Goal: Transaction & Acquisition: Purchase product/service

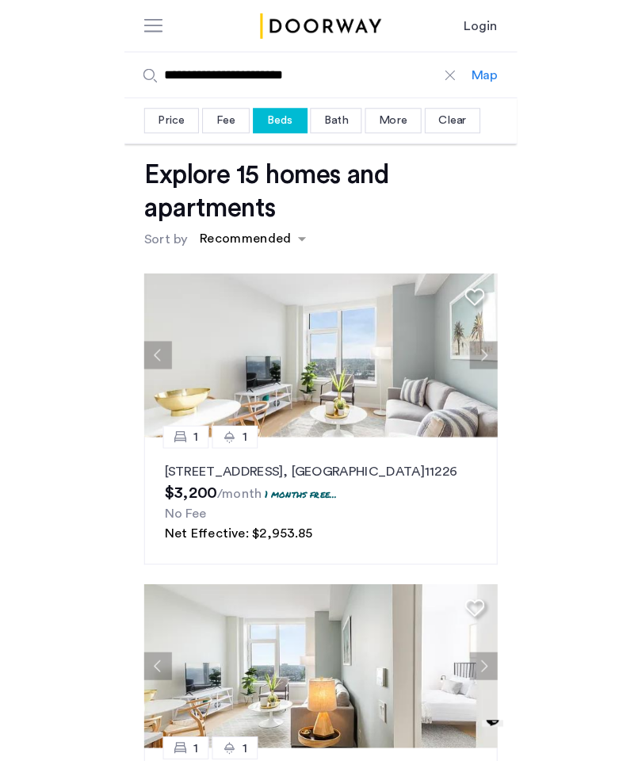
scroll to position [11, 0]
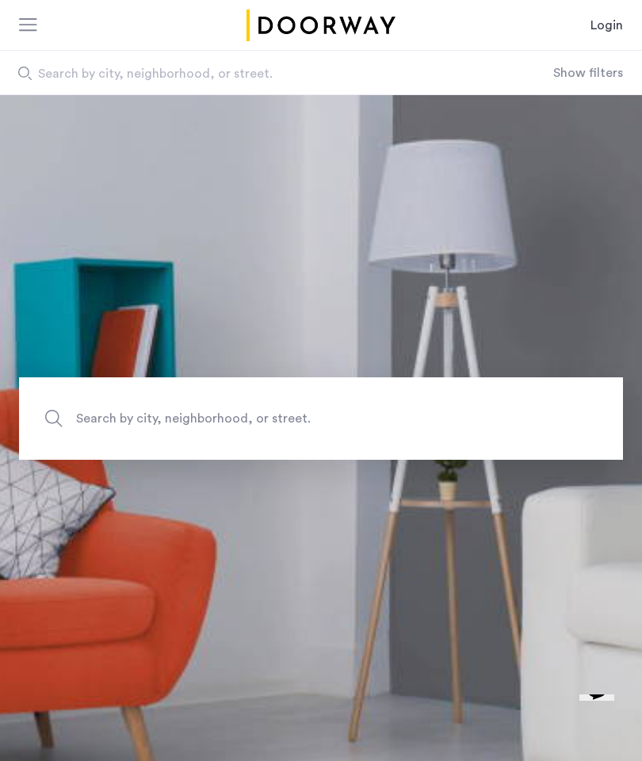
click at [607, 29] on link "Login" at bounding box center [607, 25] width 33 height 19
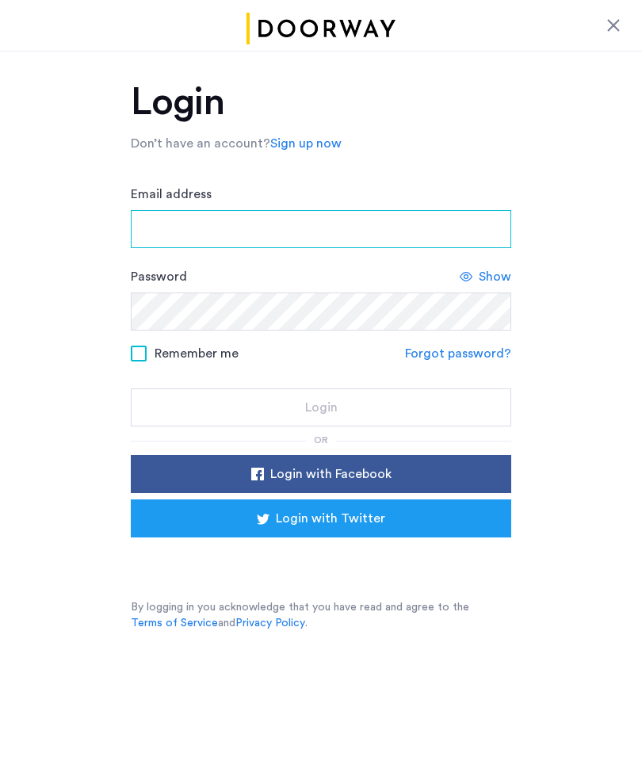
click at [431, 239] on input "Email address" at bounding box center [321, 229] width 381 height 38
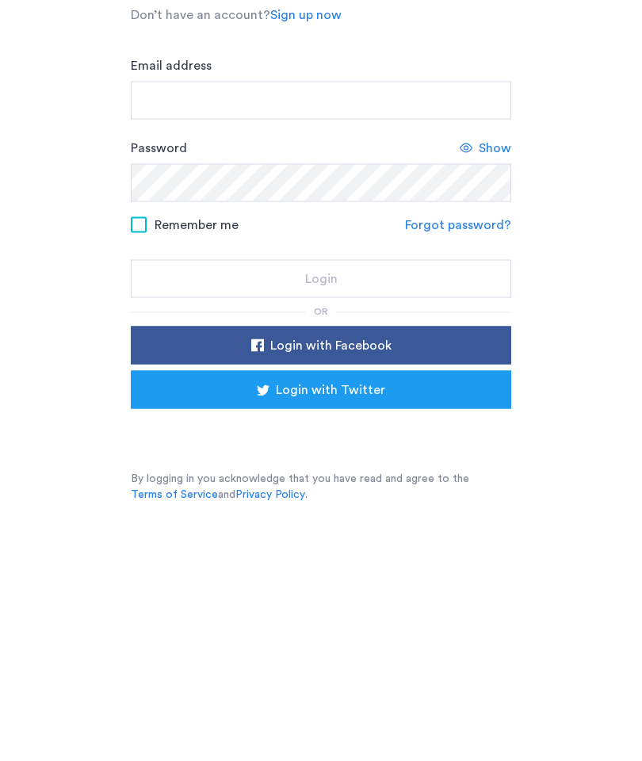
click at [367, 455] on div "Login with Facebook Login with Twitter" at bounding box center [321, 515] width 381 height 121
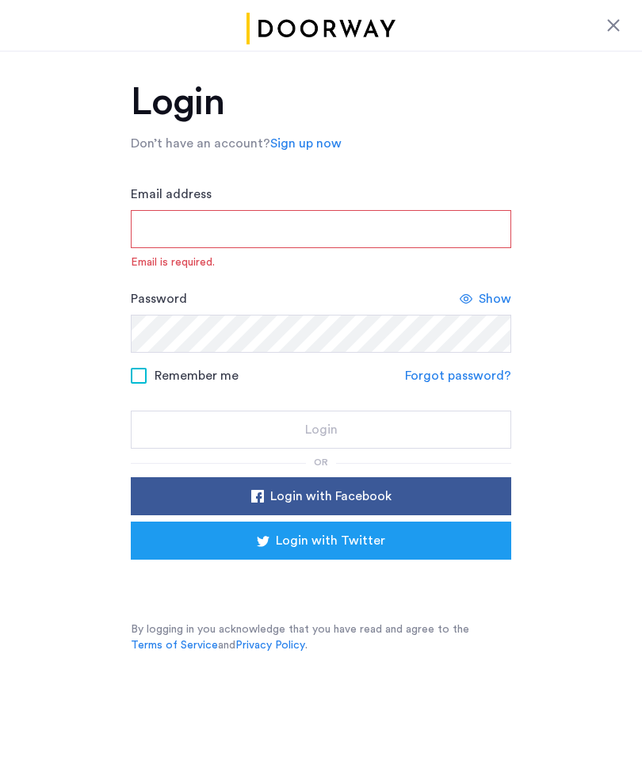
click at [339, 581] on div "Sign in with Google. Opens in new tab" at bounding box center [321, 582] width 317 height 35
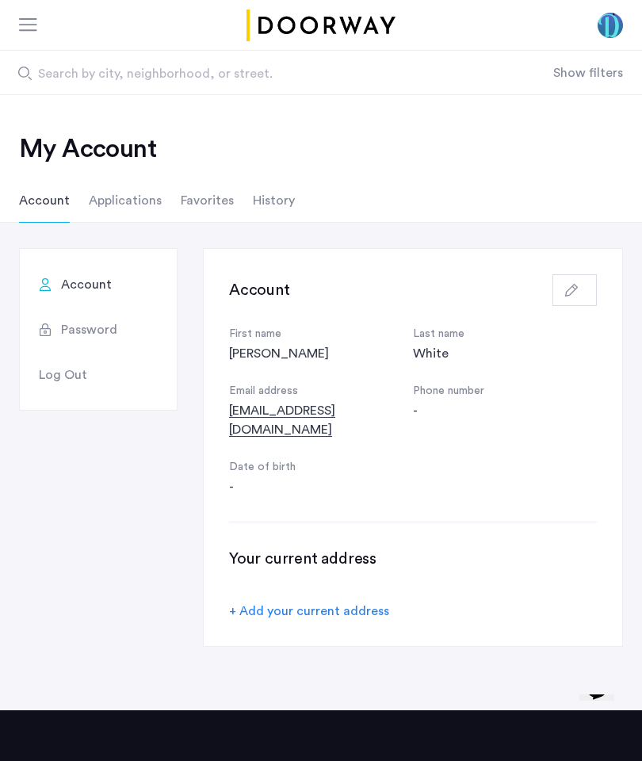
click at [584, 286] on div "button" at bounding box center [575, 290] width 19 height 13
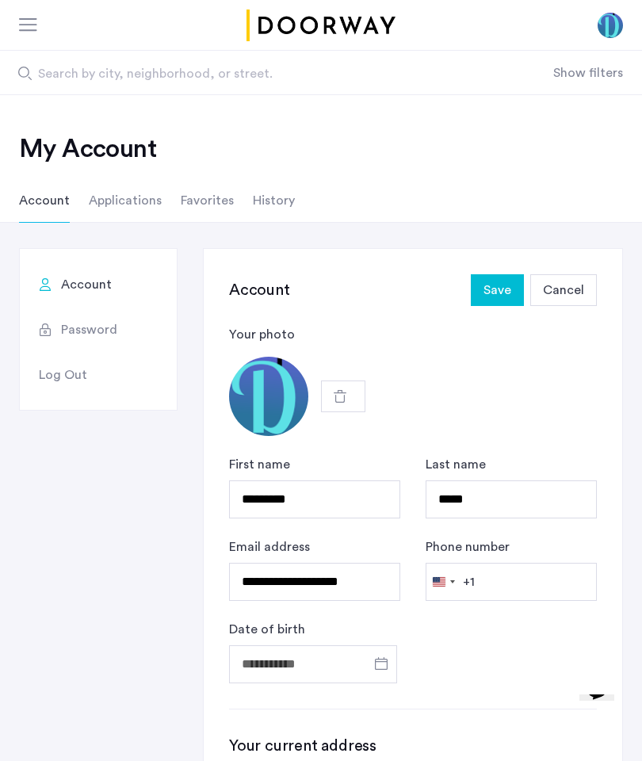
click at [575, 287] on span "Cancel" at bounding box center [563, 290] width 41 height 19
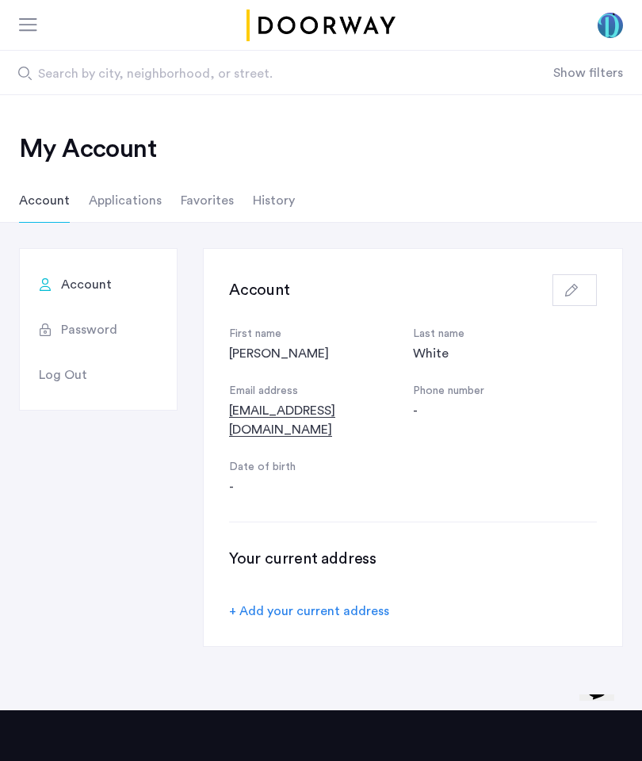
click at [144, 203] on li "Applications" at bounding box center [125, 200] width 73 height 44
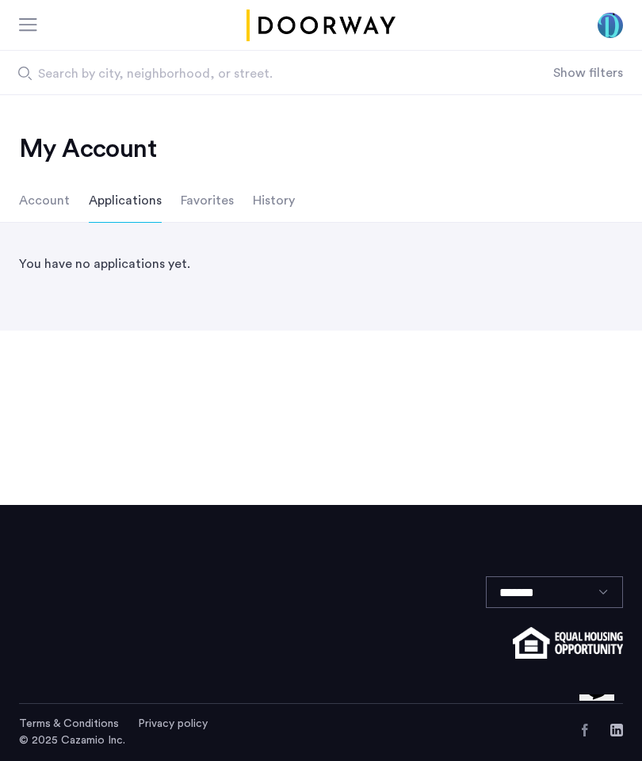
click at [205, 198] on li "Favorites" at bounding box center [207, 200] width 53 height 44
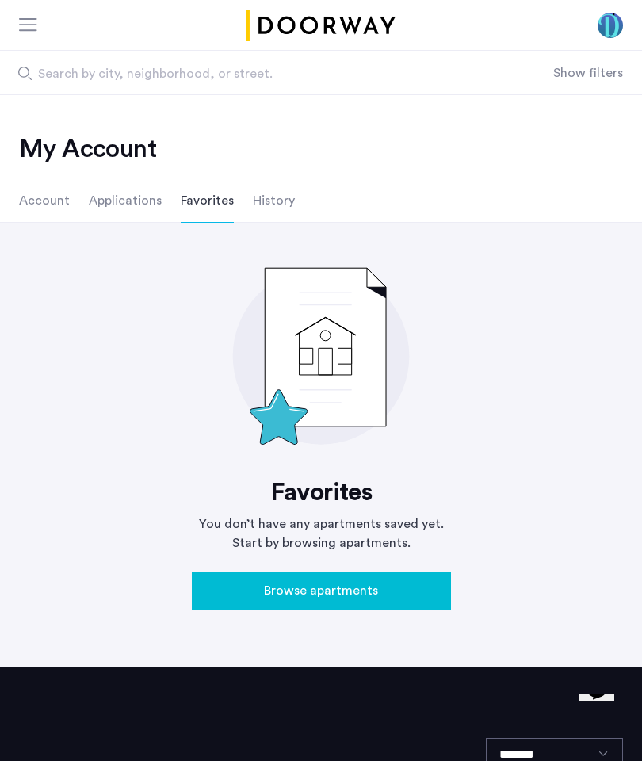
click at [284, 198] on li "History" at bounding box center [274, 200] width 42 height 44
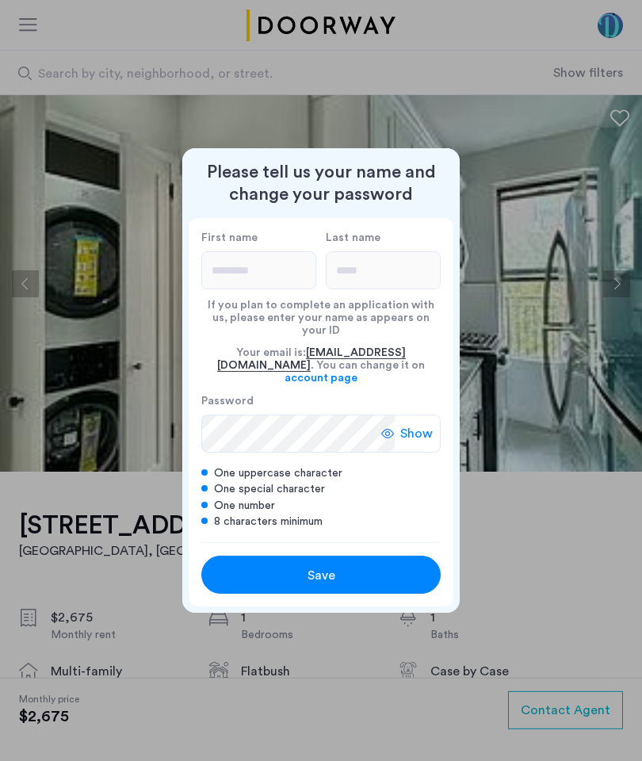
click at [270, 260] on div "First name *********" at bounding box center [258, 260] width 115 height 59
click at [552, 257] on div at bounding box center [321, 380] width 642 height 761
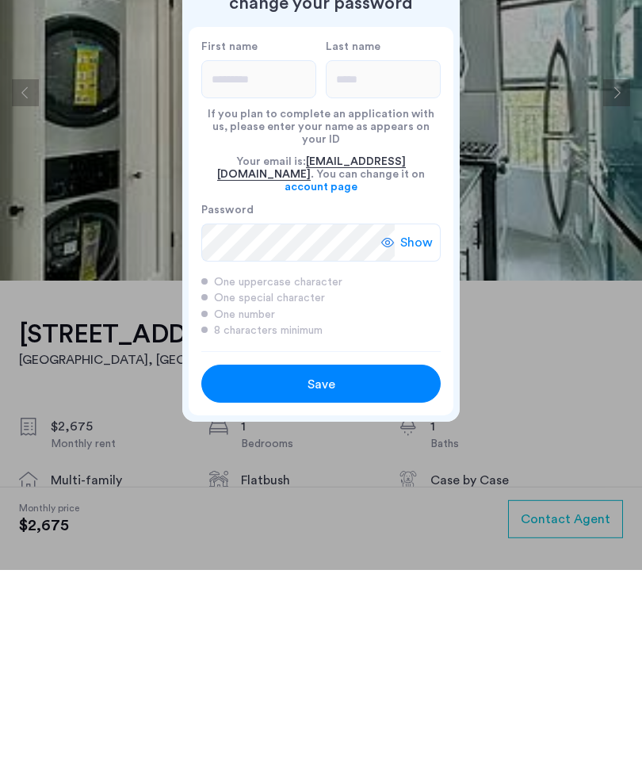
click at [378, 566] on div "Save" at bounding box center [321, 575] width 152 height 19
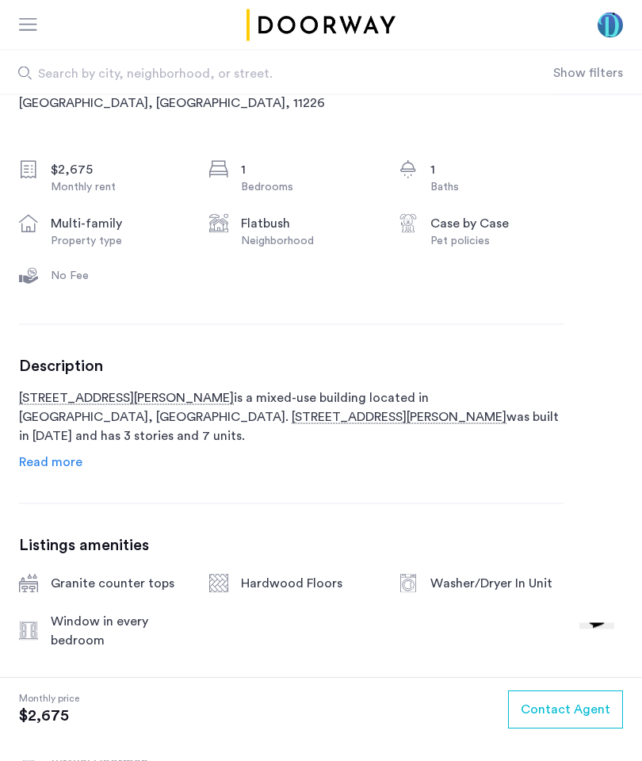
scroll to position [449, 0]
click at [591, 730] on button "Contact Agent" at bounding box center [565, 711] width 115 height 38
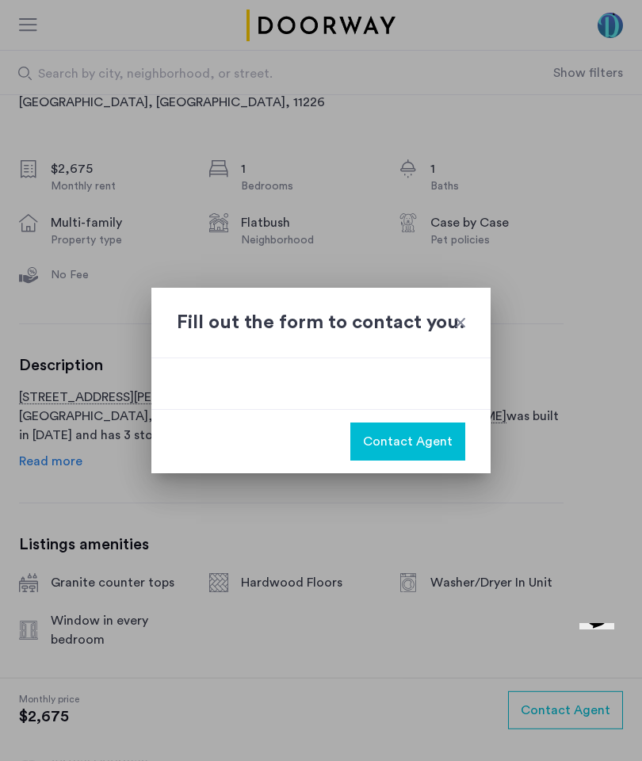
scroll to position [0, 0]
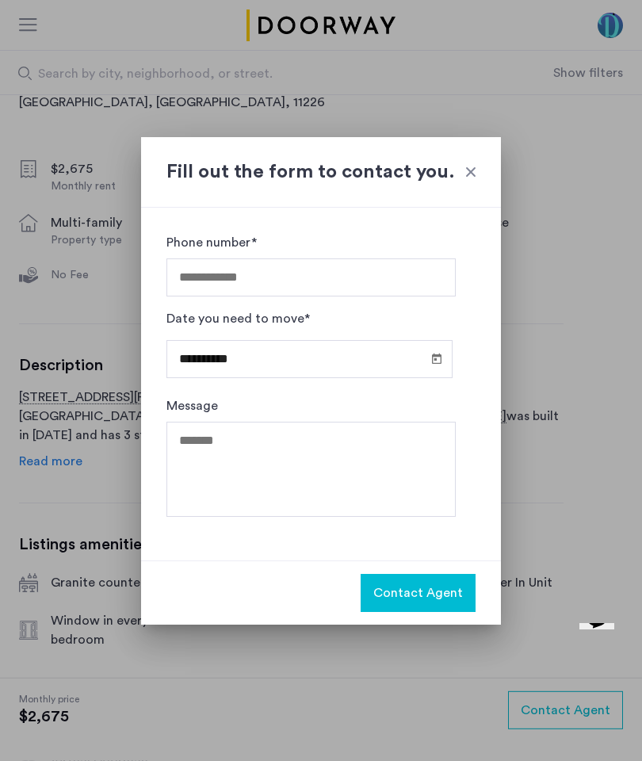
click at [400, 273] on input "Phone number*" at bounding box center [312, 278] width 290 height 38
type input "**********"
click at [324, 448] on textarea "Message" at bounding box center [312, 469] width 290 height 95
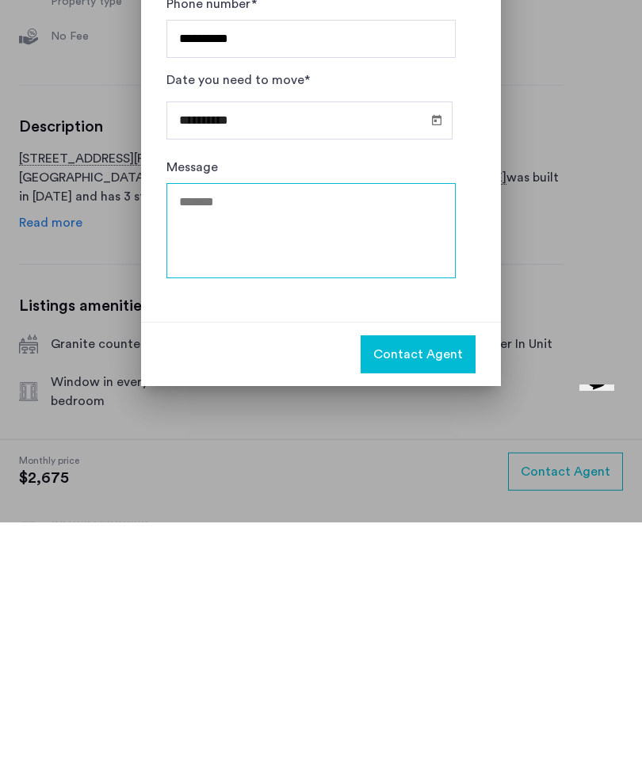
click at [193, 422] on textarea "Message" at bounding box center [312, 469] width 290 height 95
click at [187, 422] on textarea "Message" at bounding box center [312, 469] width 290 height 95
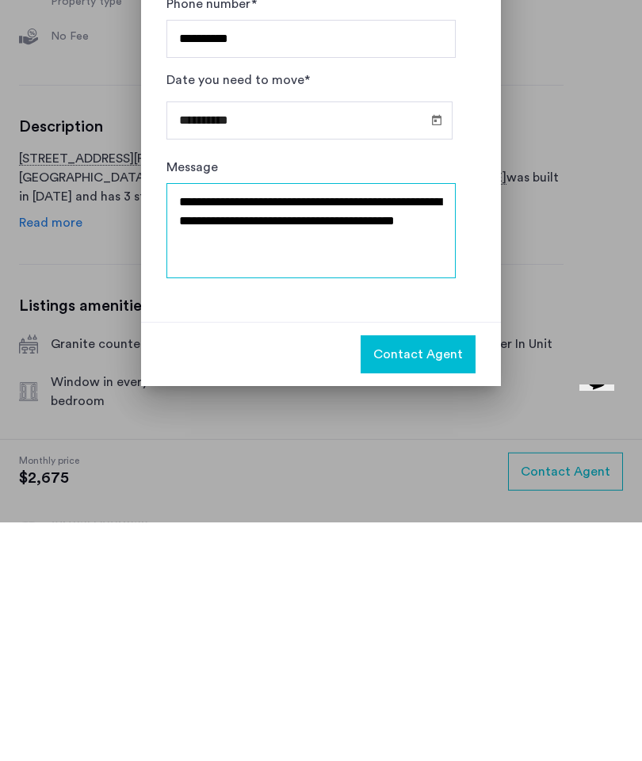
click at [193, 422] on textarea "**********" at bounding box center [312, 469] width 290 height 95
click at [189, 422] on textarea "**********" at bounding box center [312, 469] width 290 height 95
type textarea "**********"
click at [449, 584] on span "Contact Agent" at bounding box center [419, 593] width 90 height 19
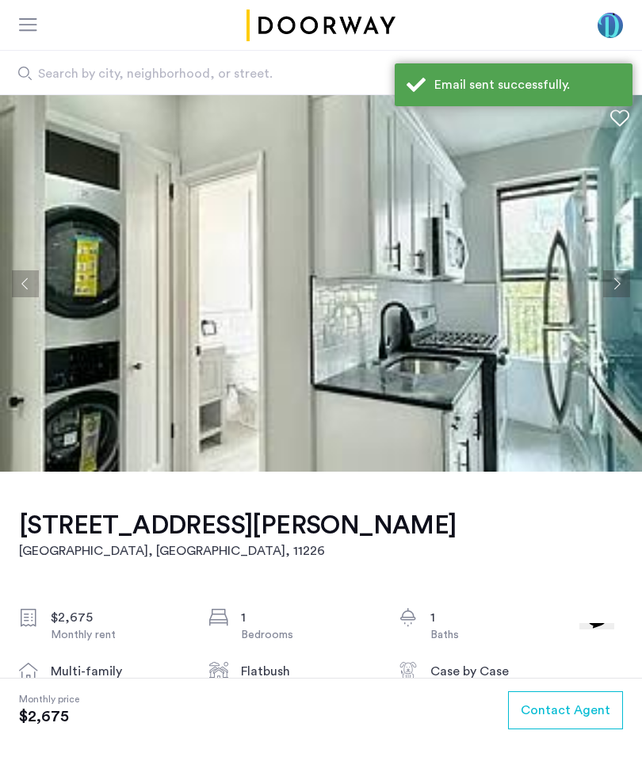
scroll to position [449, 0]
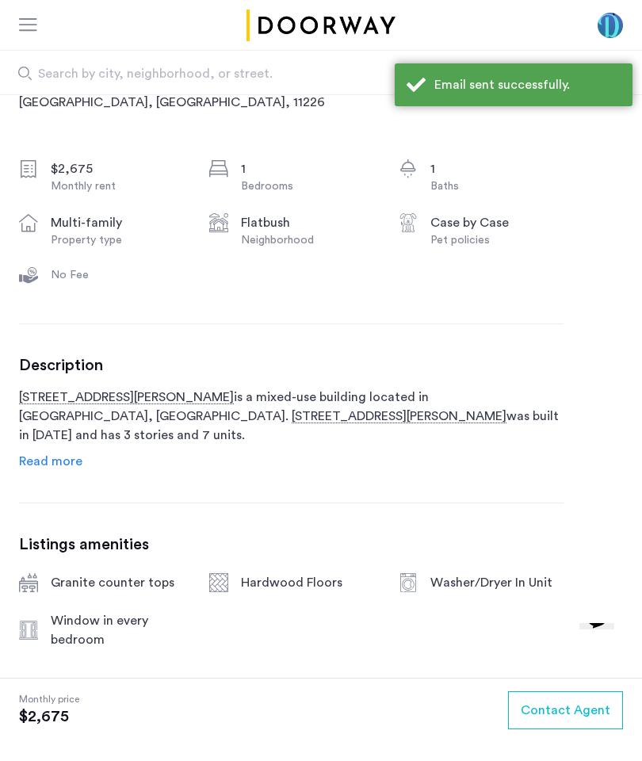
click at [563, 115] on div "1056 Rogers Avenue, Unit 3B Brooklyn, NY , 11226 $2,675 Monthly rent 1 Bedrooms…" at bounding box center [291, 445] width 545 height 844
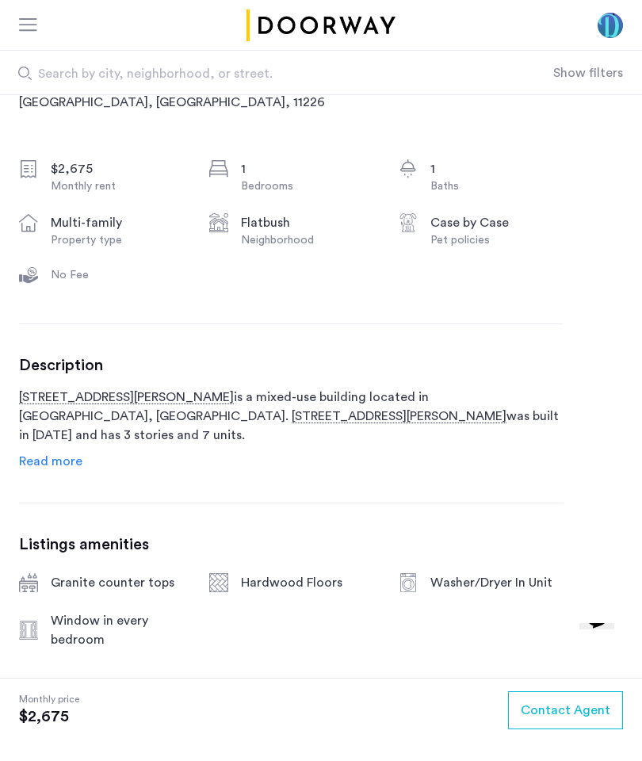
click at [604, 630] on button "Opens Chat This icon Opens the chat window." at bounding box center [597, 616] width 35 height 27
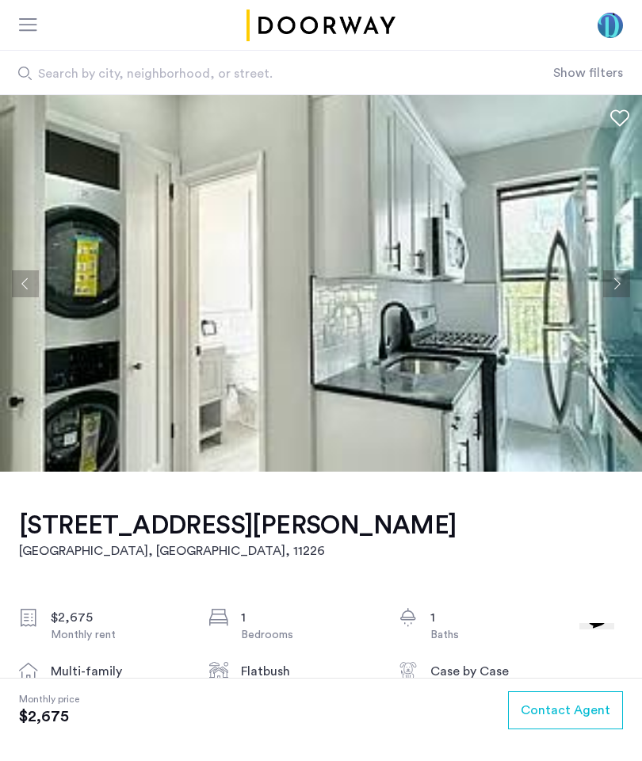
click at [622, 107] on img at bounding box center [321, 283] width 642 height 377
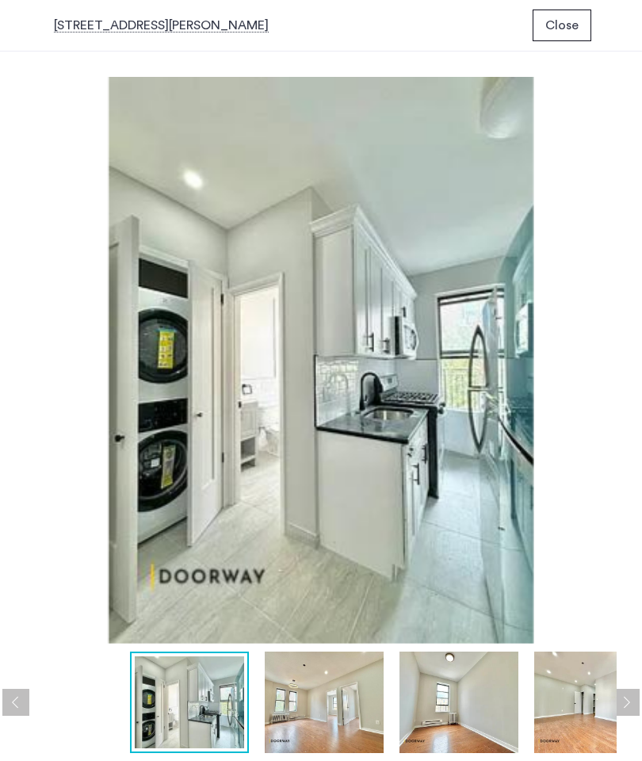
click at [568, 19] on span "Close" at bounding box center [562, 25] width 33 height 19
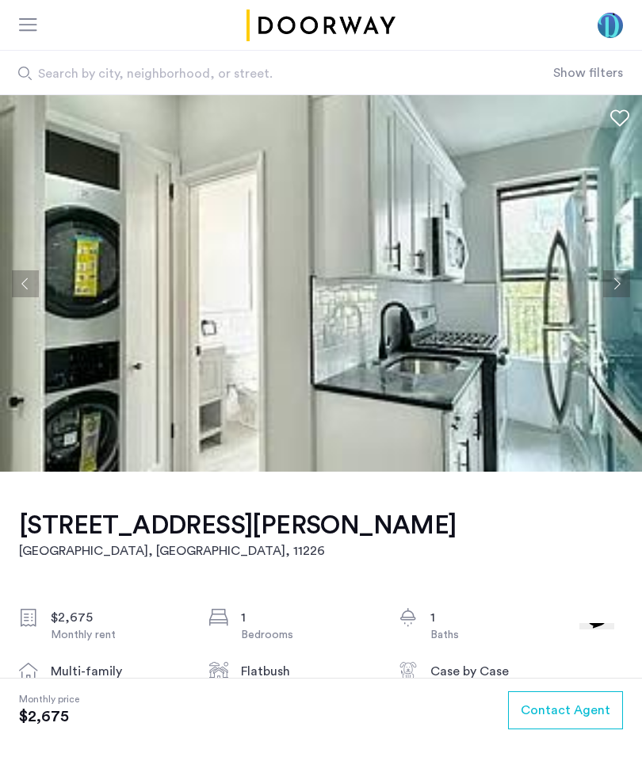
click at [616, 121] on use at bounding box center [620, 118] width 19 height 17
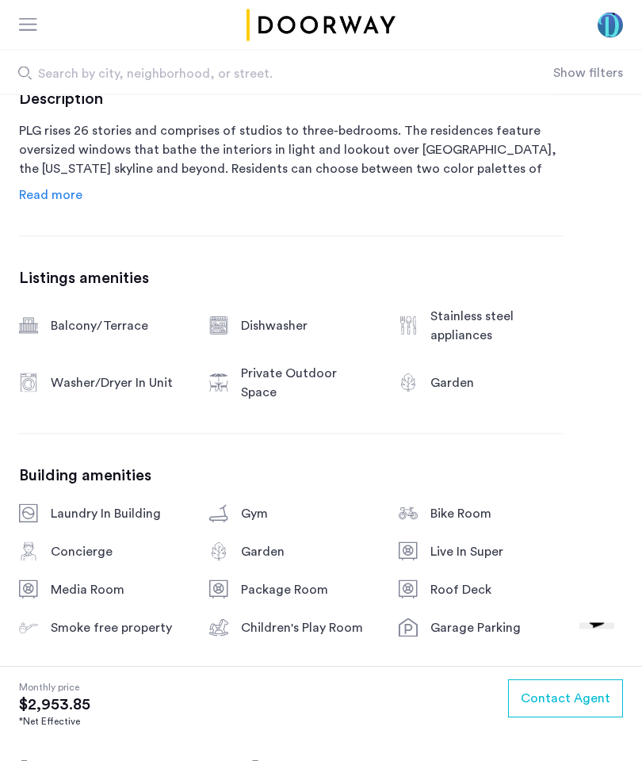
scroll to position [776, 0]
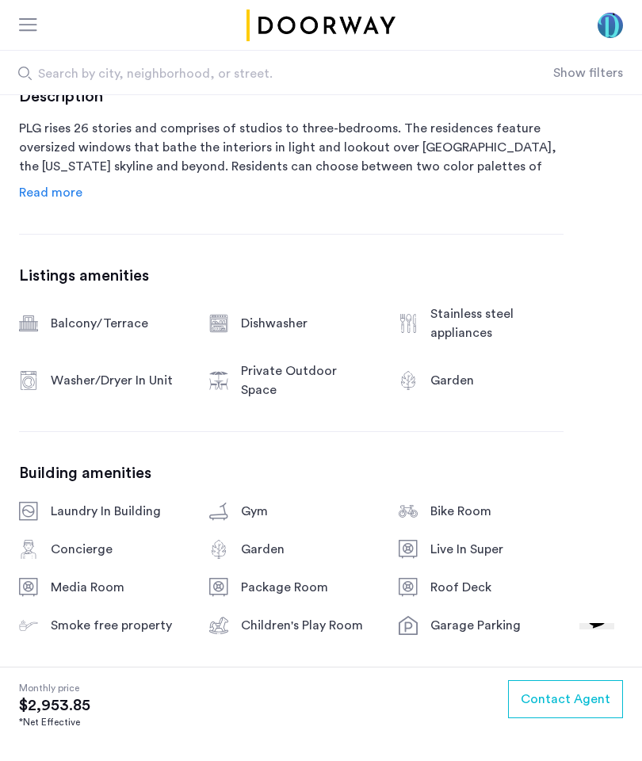
click at [564, 719] on button "Contact Agent" at bounding box center [565, 700] width 115 height 38
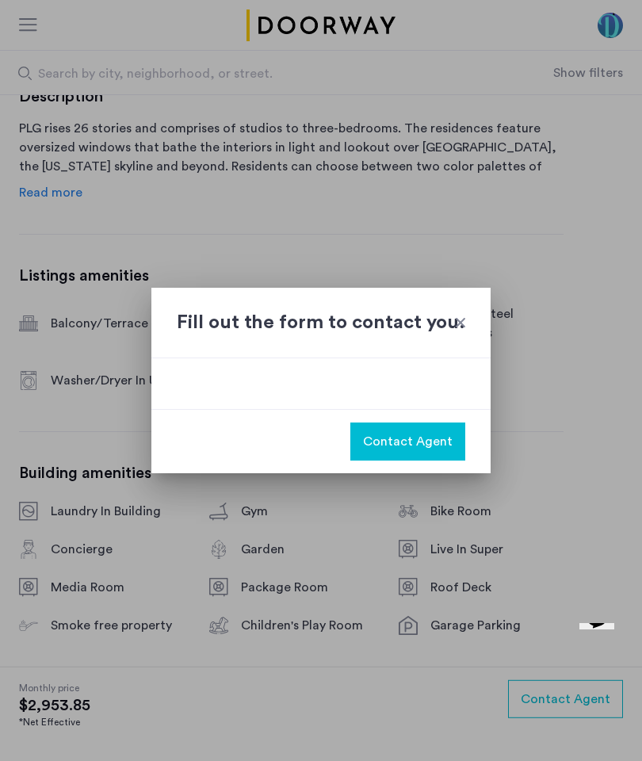
scroll to position [0, 0]
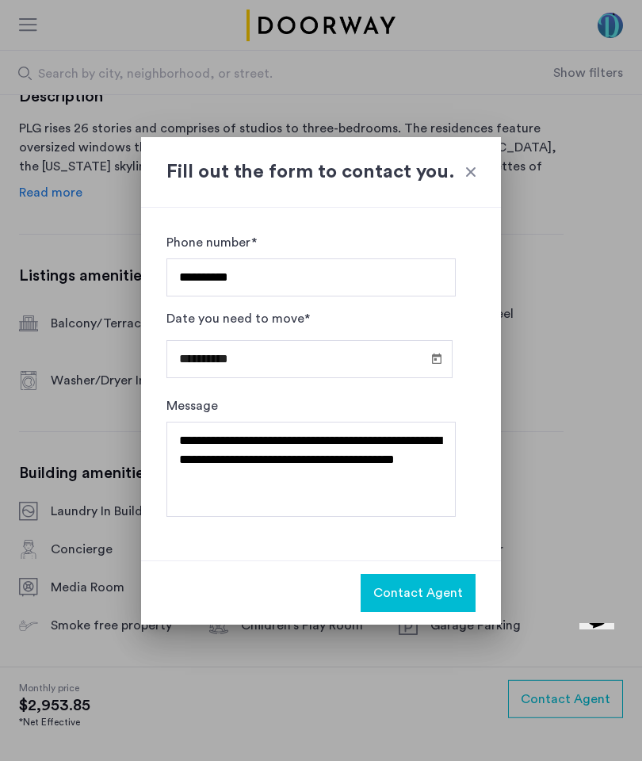
click at [477, 156] on div "Fill out the form to contact you." at bounding box center [321, 172] width 360 height 71
click at [470, 176] on div at bounding box center [471, 172] width 16 height 16
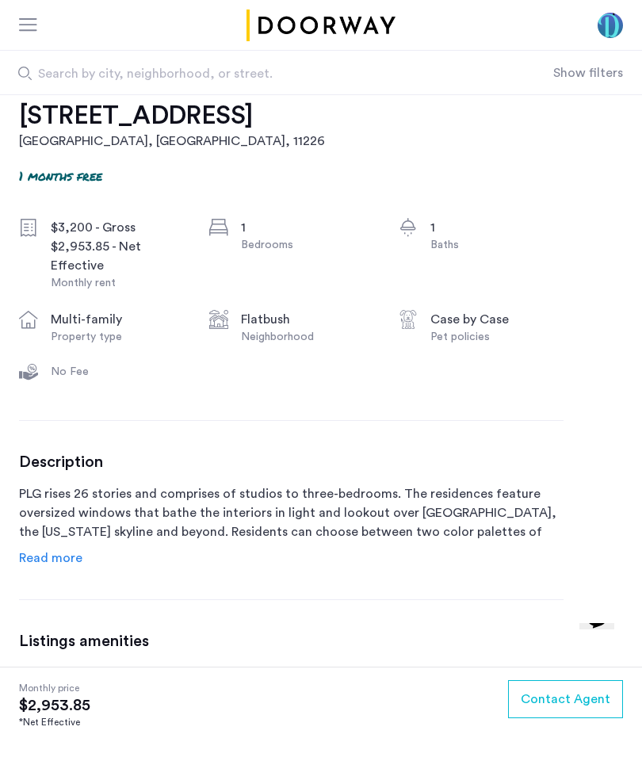
scroll to position [408, 0]
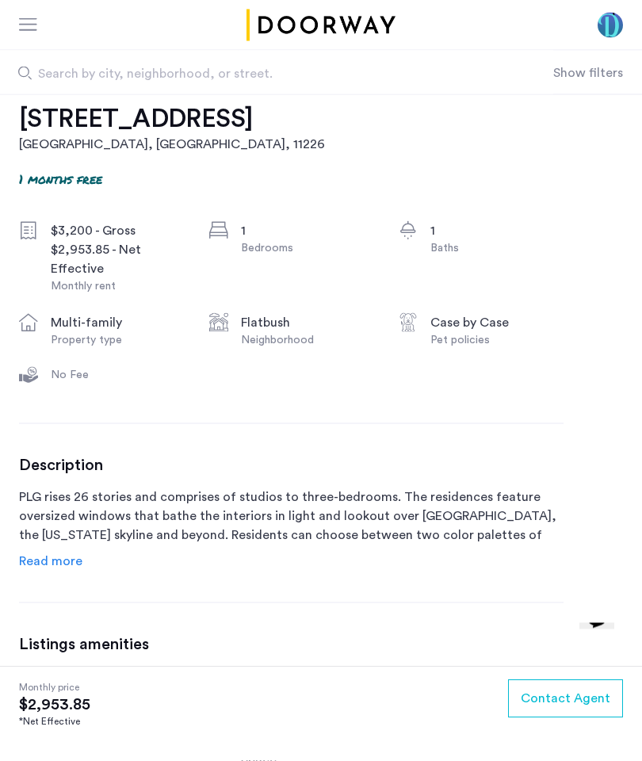
click at [79, 568] on span "Read more" at bounding box center [50, 561] width 63 height 13
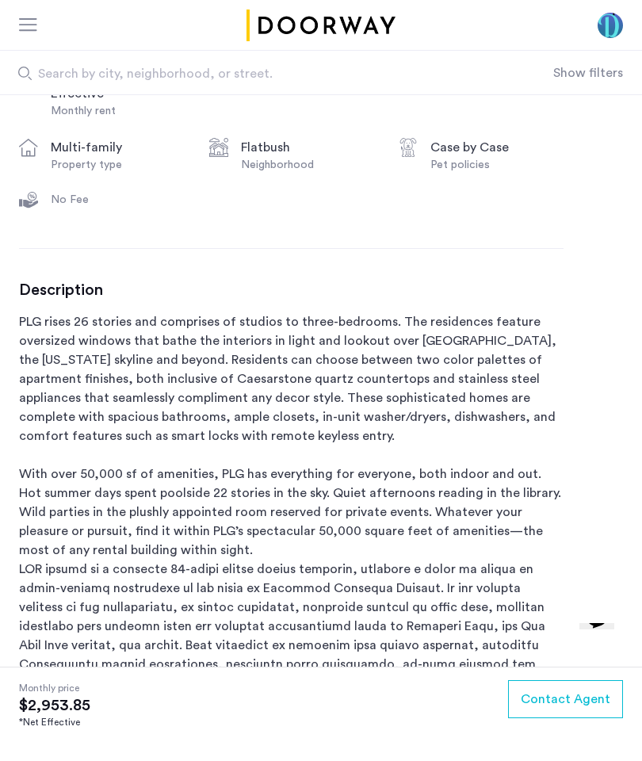
scroll to position [569, 0]
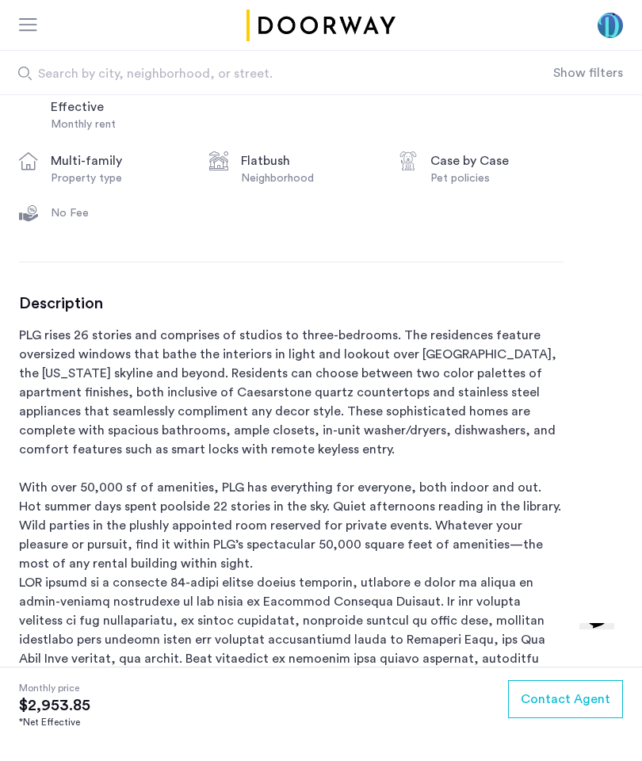
click at [590, 696] on span "Contact Agent" at bounding box center [566, 699] width 90 height 19
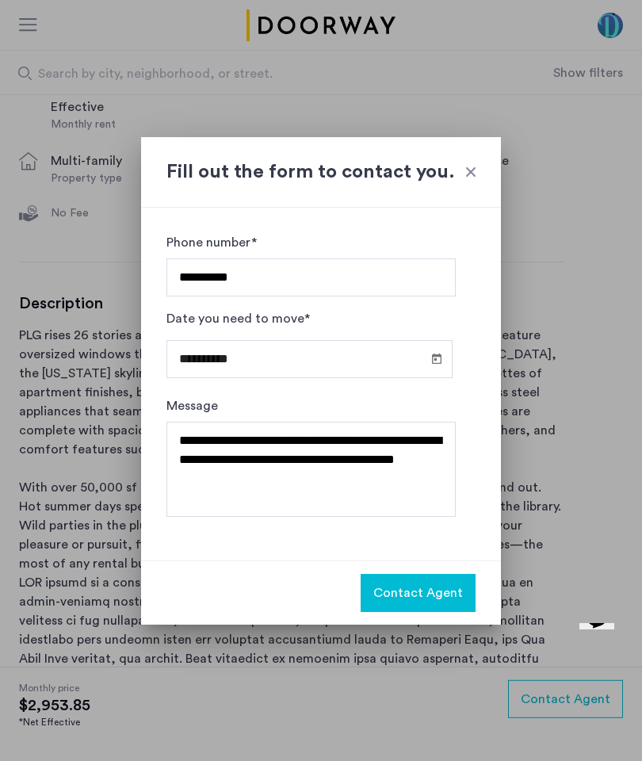
click at [440, 359] on span "Open calendar" at bounding box center [437, 358] width 38 height 38
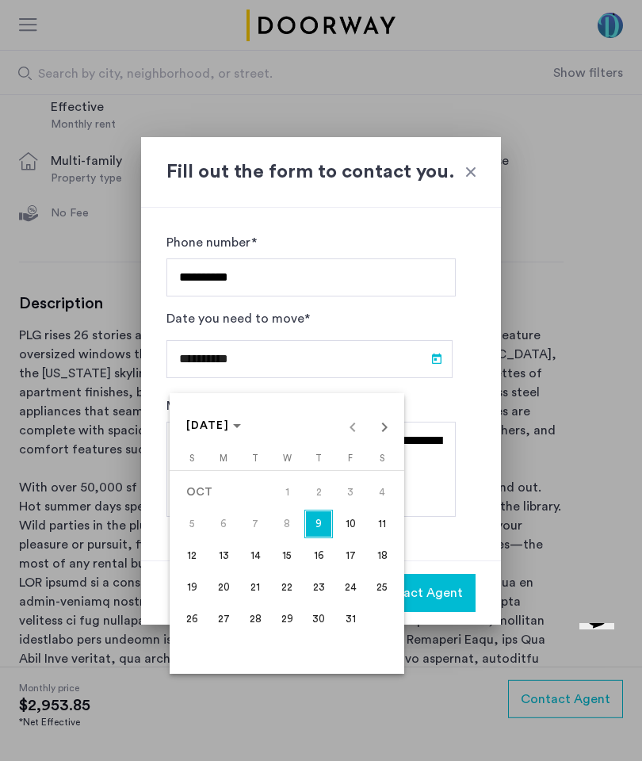
click at [400, 416] on span "Next month" at bounding box center [385, 427] width 32 height 32
click at [389, 428] on span "Next month" at bounding box center [385, 427] width 32 height 32
click at [384, 427] on span "Next month" at bounding box center [385, 427] width 32 height 32
click at [320, 558] on span "15" at bounding box center [319, 556] width 29 height 29
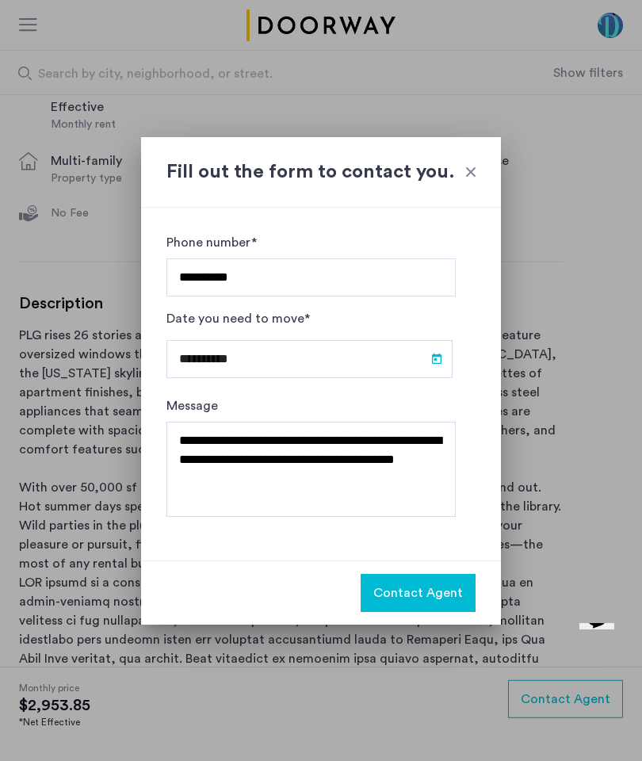
type input "**********"
click at [452, 594] on span "Contact Agent" at bounding box center [419, 593] width 90 height 19
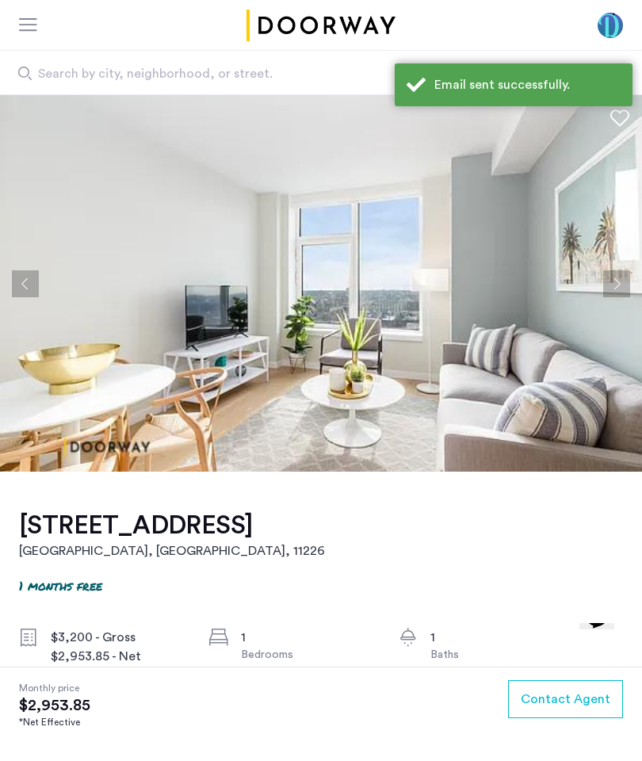
click at [619, 120] on icon at bounding box center [620, 118] width 19 height 19
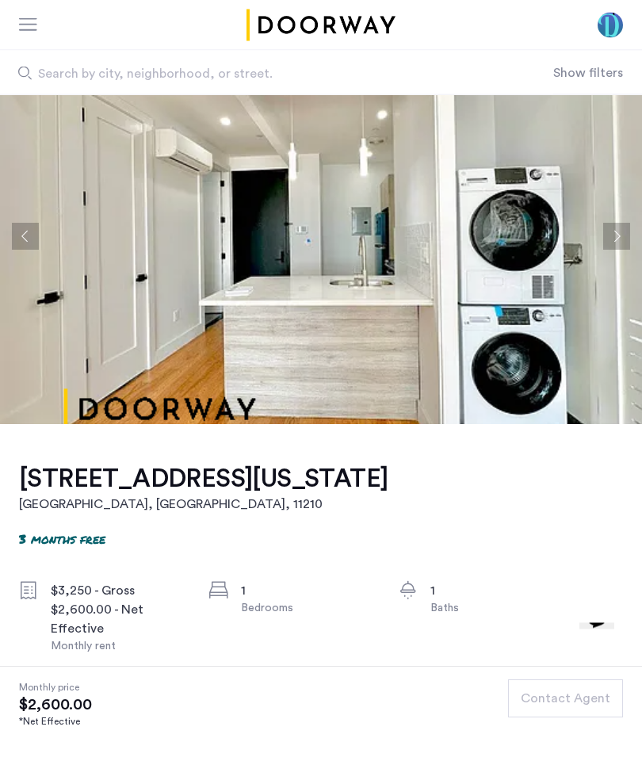
scroll to position [48, 0]
click at [612, 241] on button "Next apartment" at bounding box center [617, 236] width 27 height 27
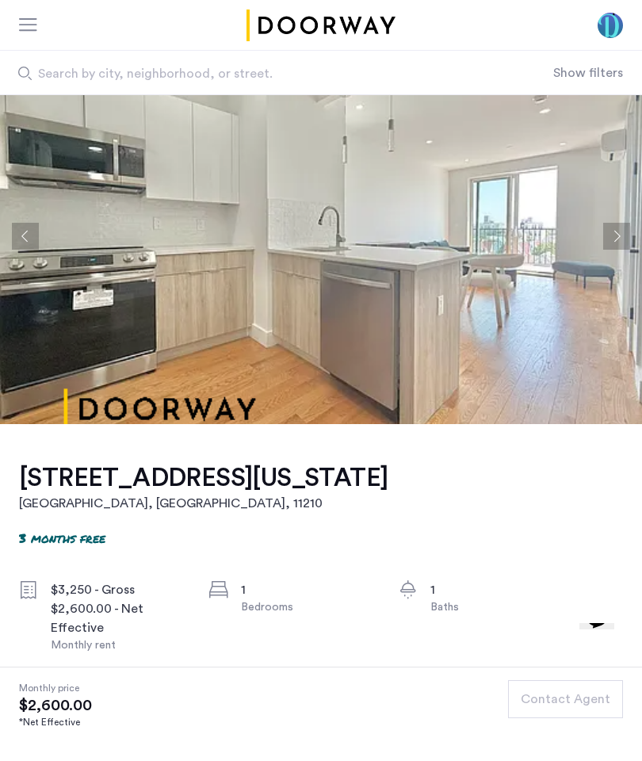
click at [612, 244] on button "Next apartment" at bounding box center [617, 236] width 27 height 27
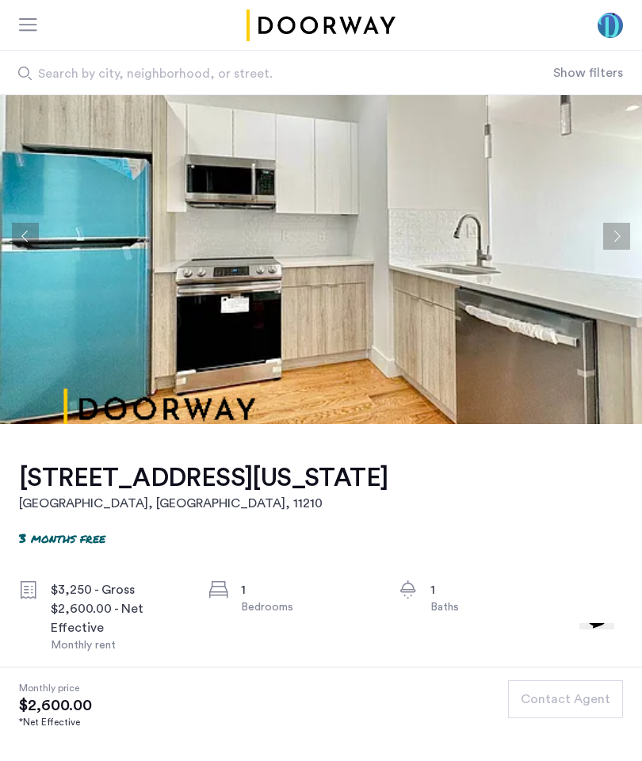
click at [612, 236] on button "Next apartment" at bounding box center [617, 236] width 27 height 27
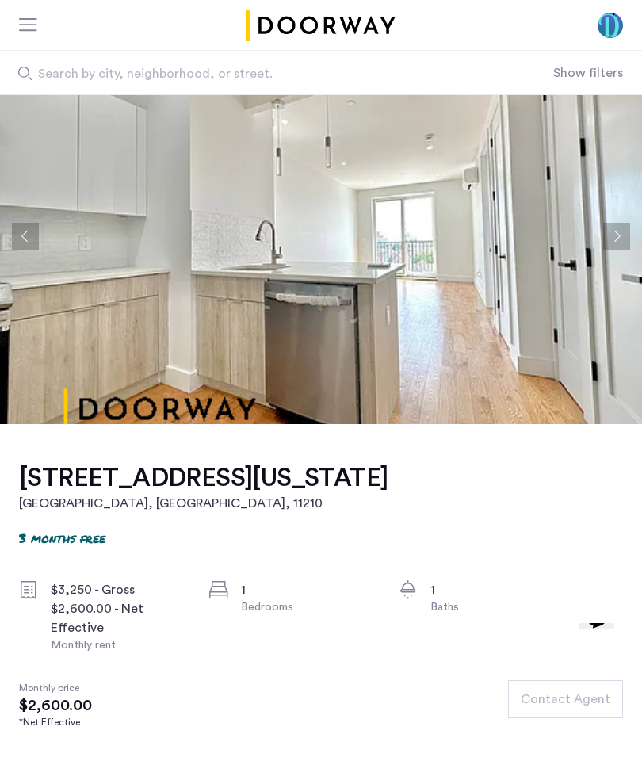
click at [609, 236] on button "Next apartment" at bounding box center [617, 236] width 27 height 27
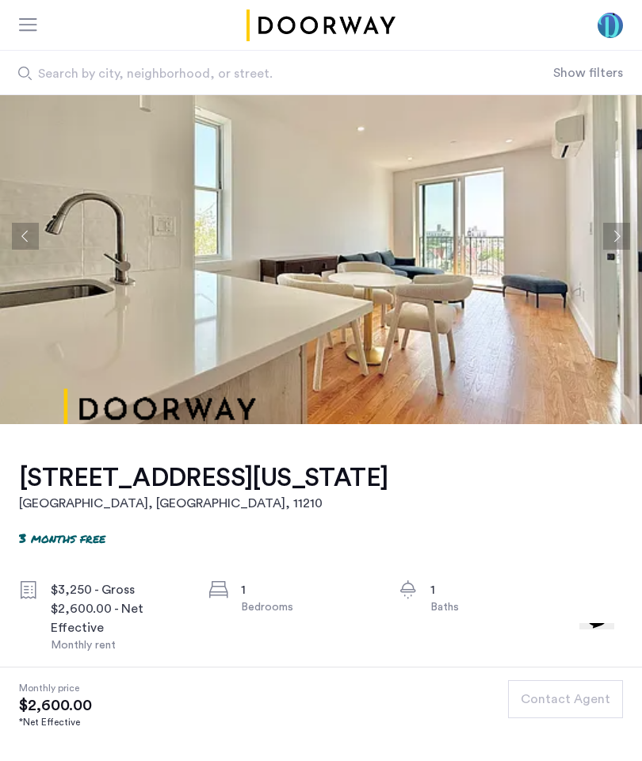
click at [611, 236] on button "Next apartment" at bounding box center [617, 236] width 27 height 27
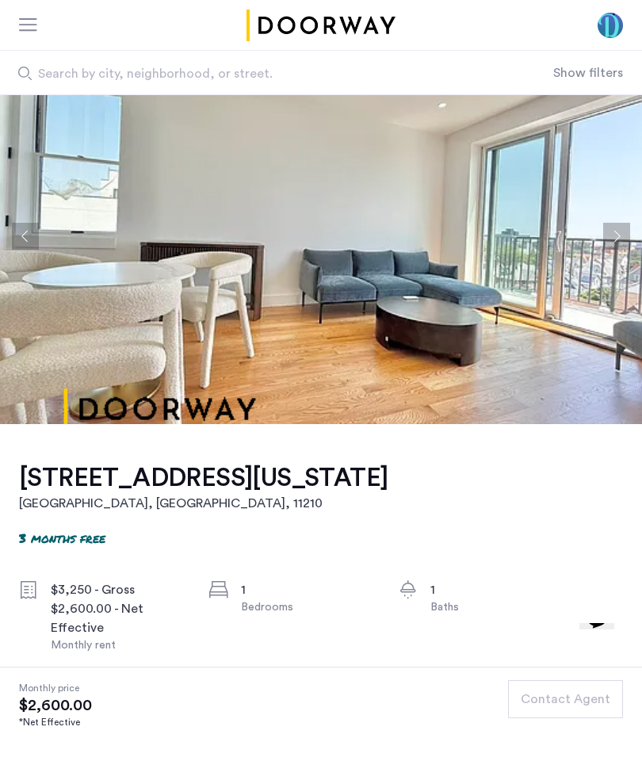
click at [608, 229] on button "Next apartment" at bounding box center [617, 236] width 27 height 27
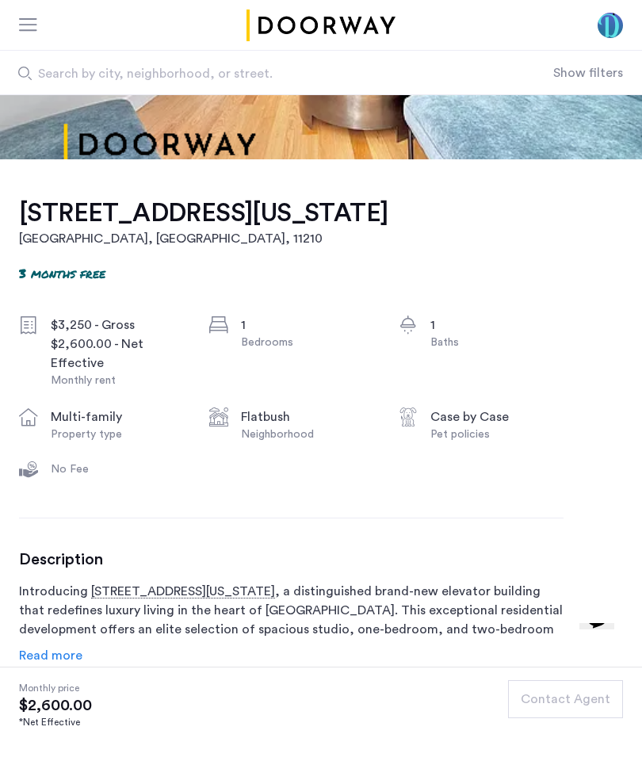
scroll to position [197, 0]
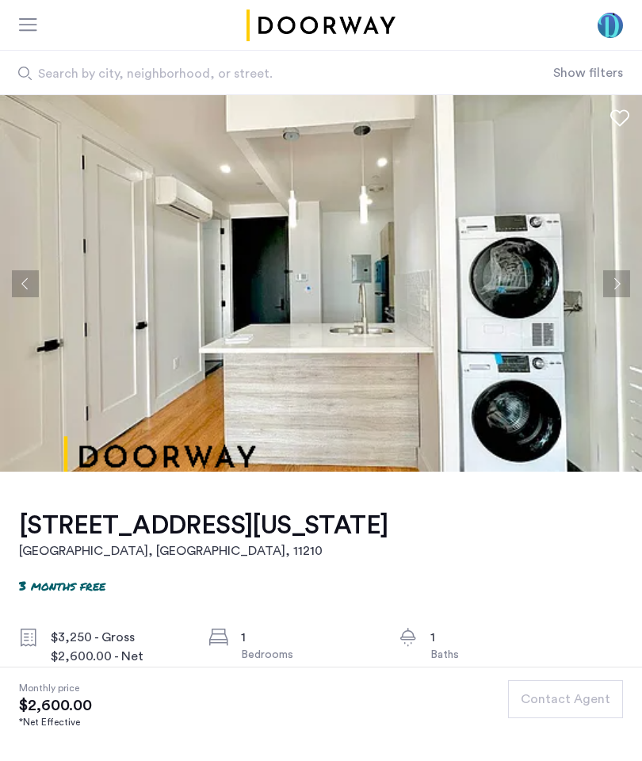
click at [612, 119] on use at bounding box center [620, 118] width 19 height 17
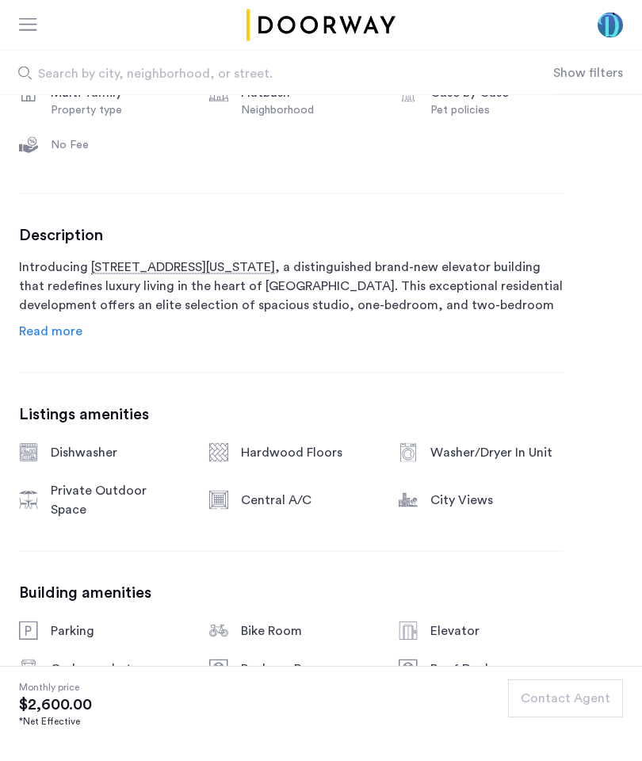
scroll to position [638, 0]
click at [71, 329] on span "Read more" at bounding box center [50, 330] width 63 height 13
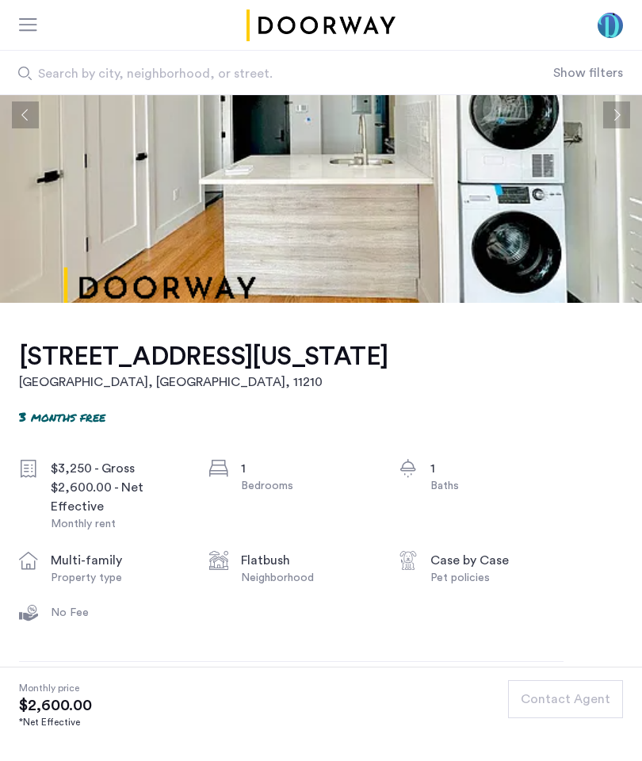
scroll to position [167, 0]
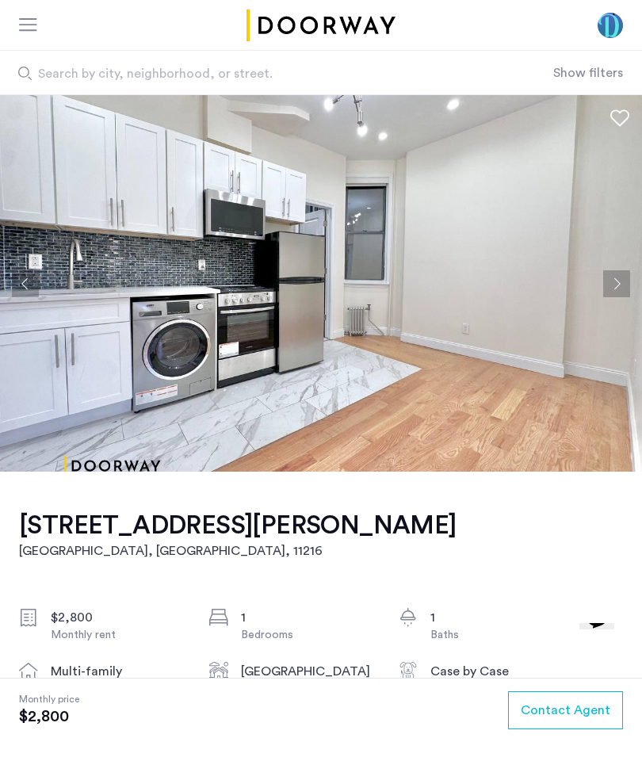
scroll to position [29, 0]
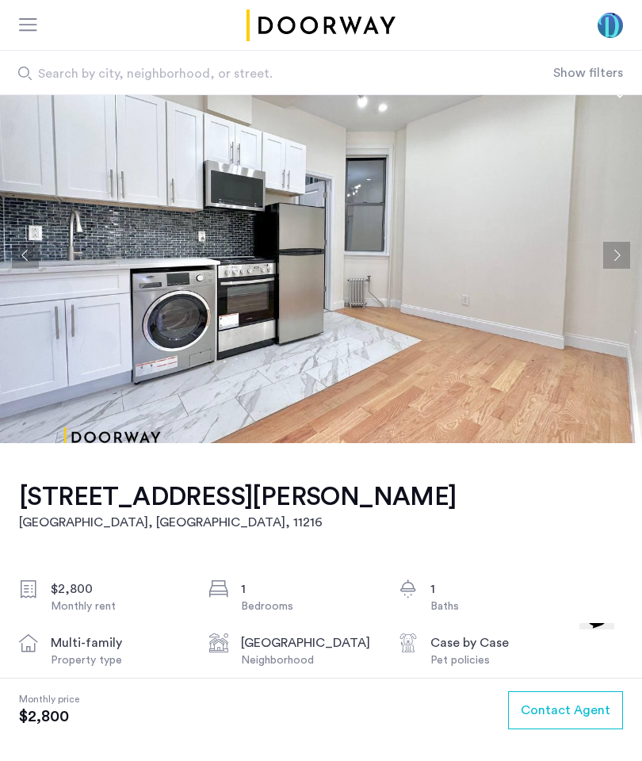
click at [616, 254] on button "Next apartment" at bounding box center [617, 255] width 27 height 27
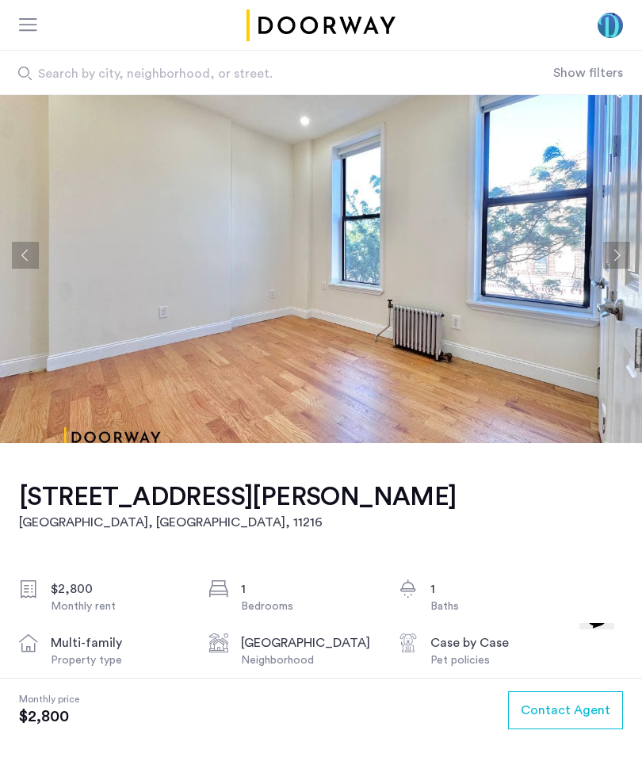
click at [610, 251] on button "Next apartment" at bounding box center [617, 255] width 27 height 27
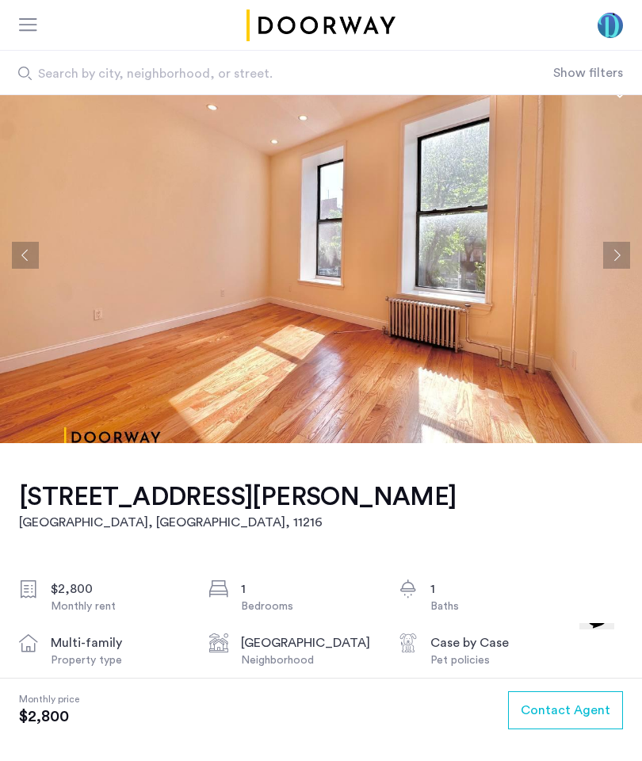
click at [612, 247] on button "Next apartment" at bounding box center [617, 255] width 27 height 27
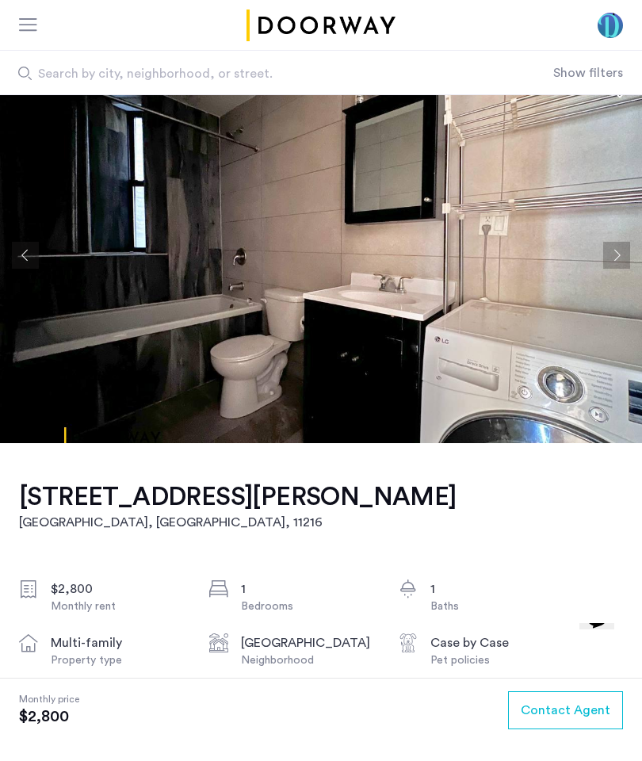
click at [8, 261] on img at bounding box center [321, 255] width 642 height 377
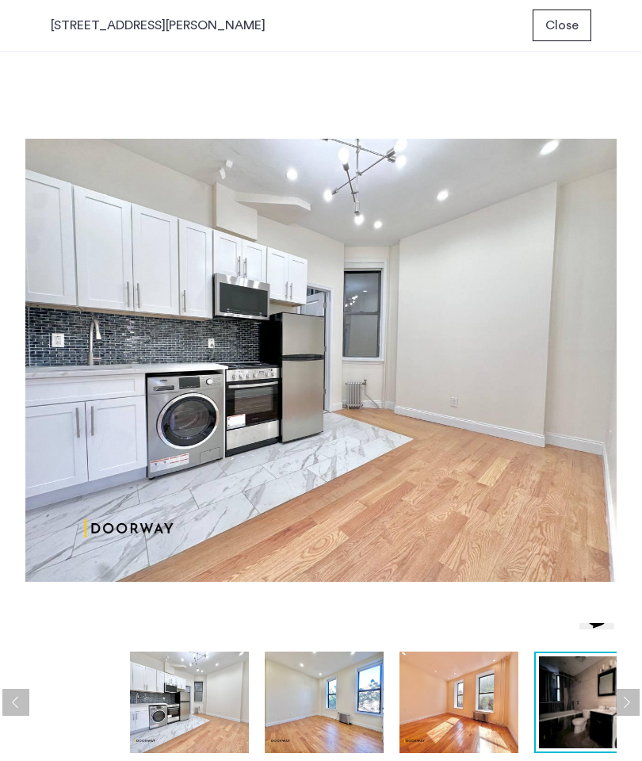
click at [30, 282] on div "24 Rogers Avenue, Unit 3B Close prev next prev next" at bounding box center [321, 380] width 642 height 761
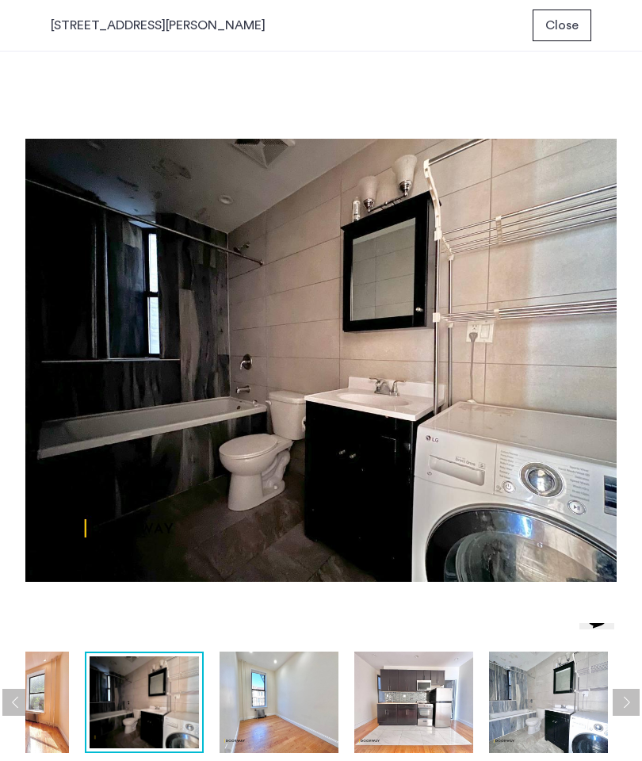
scroll to position [0, 0]
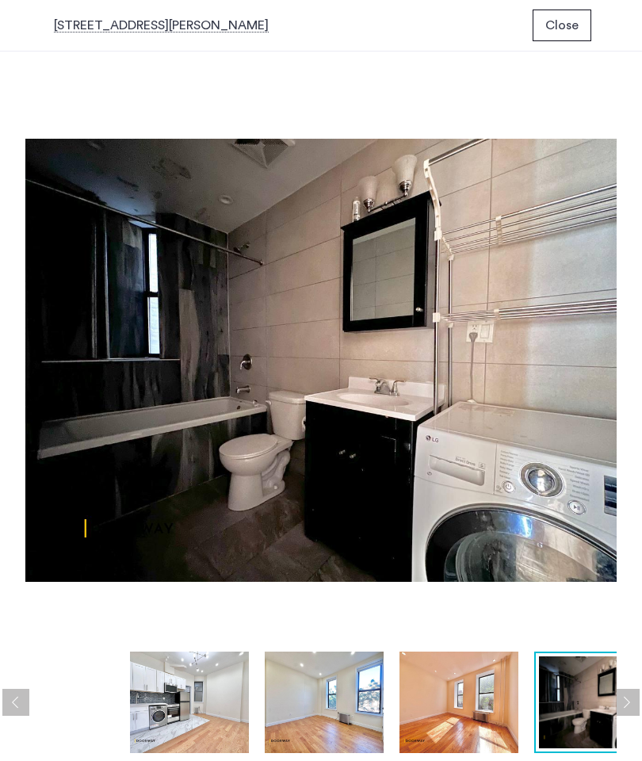
click at [569, 25] on span "Close" at bounding box center [562, 25] width 33 height 19
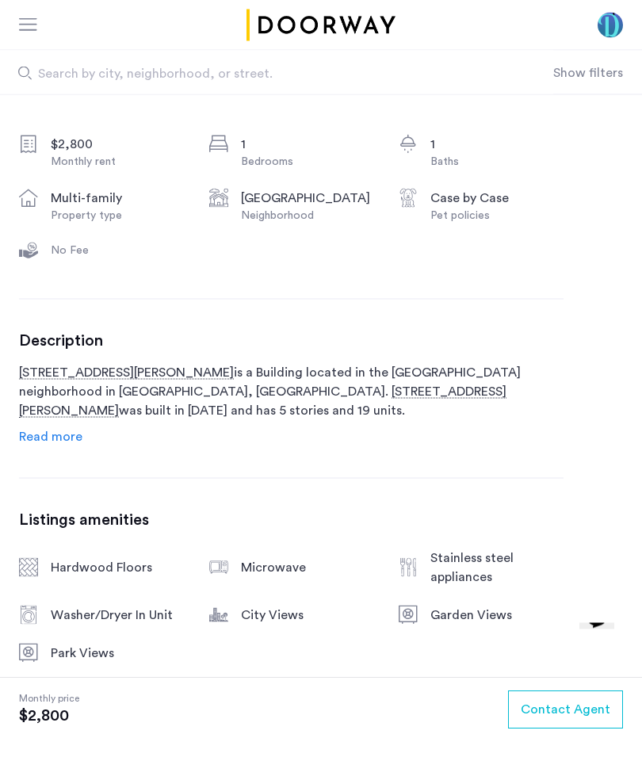
scroll to position [474, 0]
click at [59, 433] on span "Read more" at bounding box center [50, 436] width 63 height 13
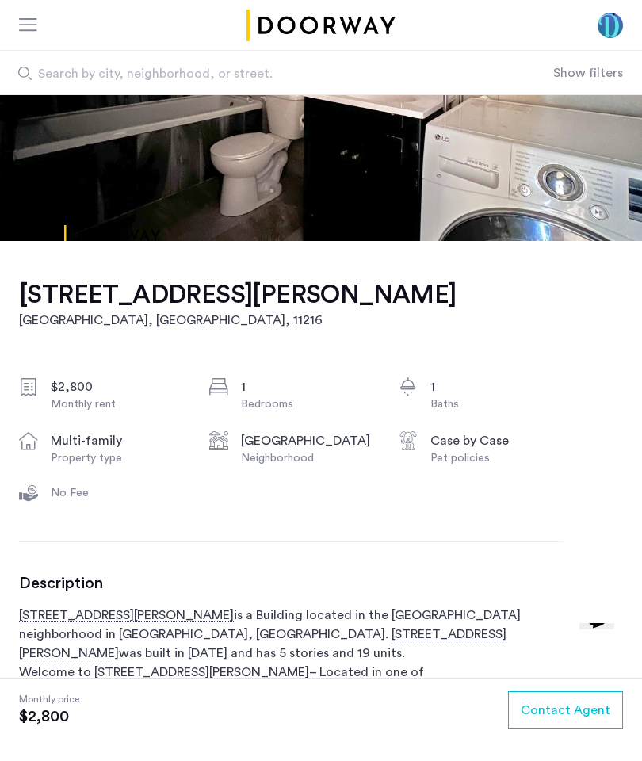
scroll to position [0, 0]
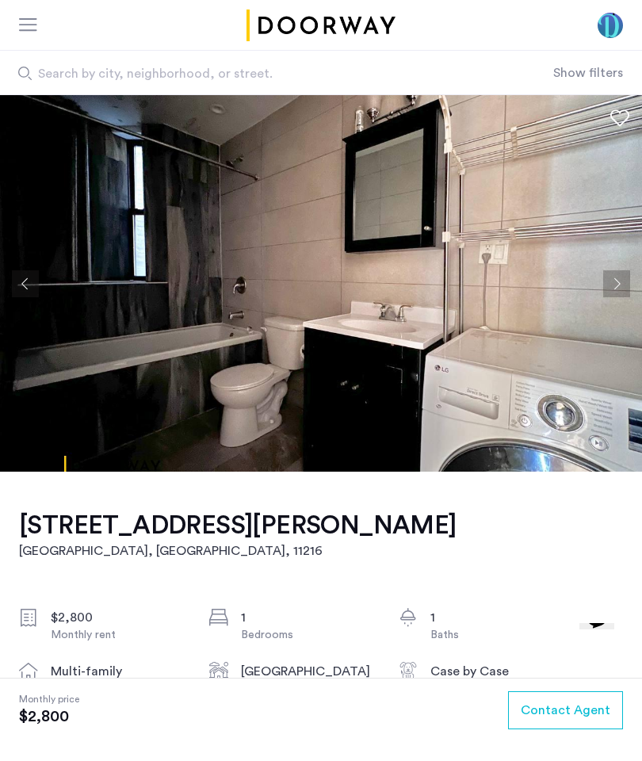
click at [617, 282] on button "Next apartment" at bounding box center [617, 283] width 27 height 27
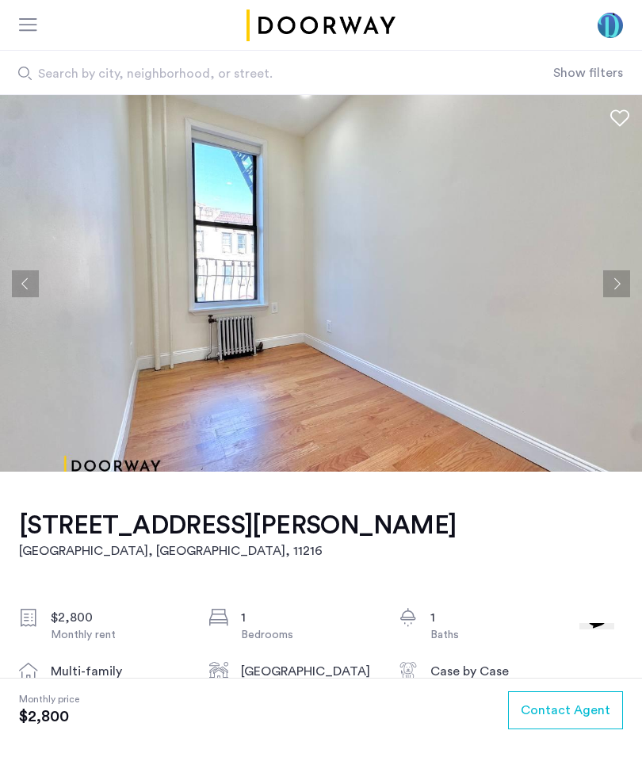
click at [607, 287] on button "Next apartment" at bounding box center [617, 283] width 27 height 27
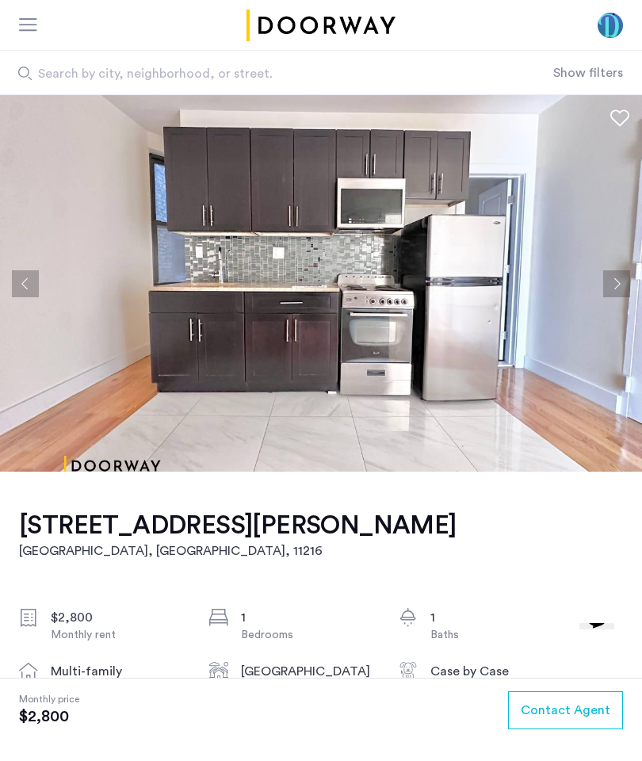
click at [616, 278] on button "Next apartment" at bounding box center [617, 283] width 27 height 27
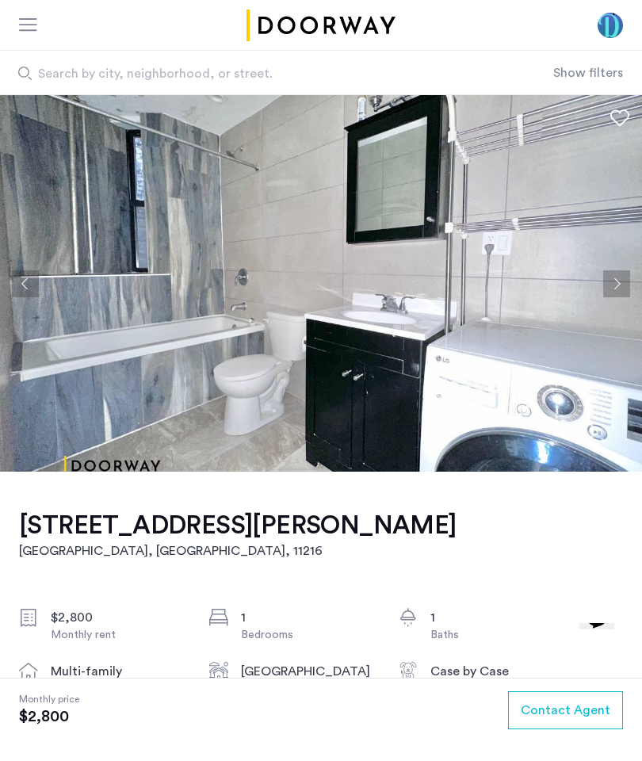
click at [612, 282] on button "Next apartment" at bounding box center [617, 283] width 27 height 27
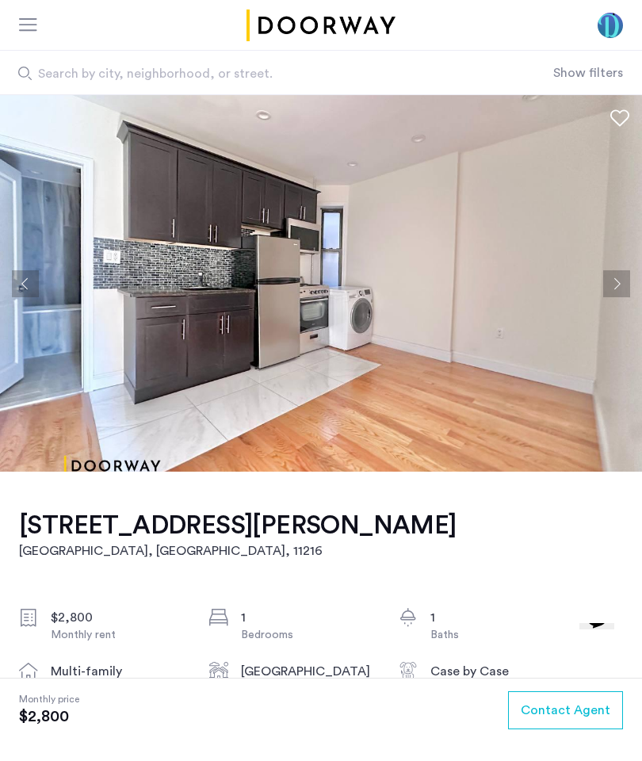
click at [611, 282] on button "Next apartment" at bounding box center [617, 283] width 27 height 27
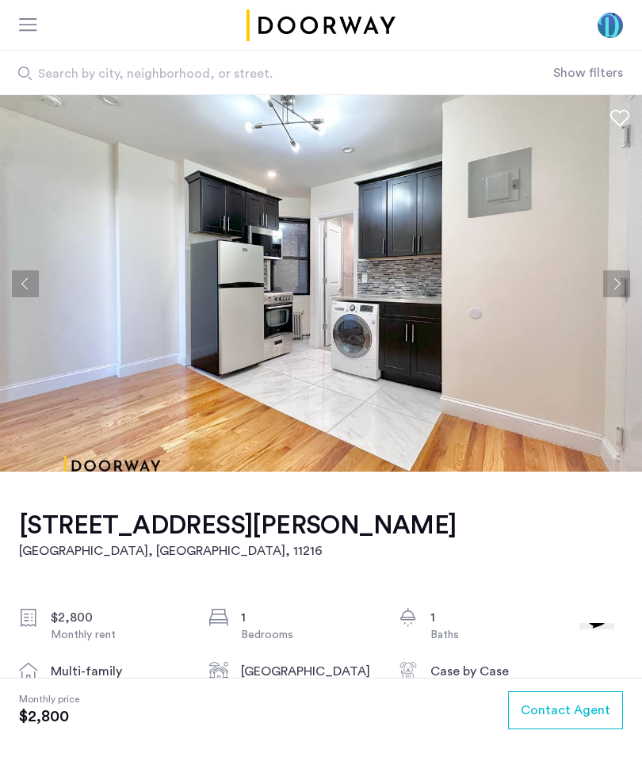
click at [615, 274] on button "Next apartment" at bounding box center [617, 283] width 27 height 27
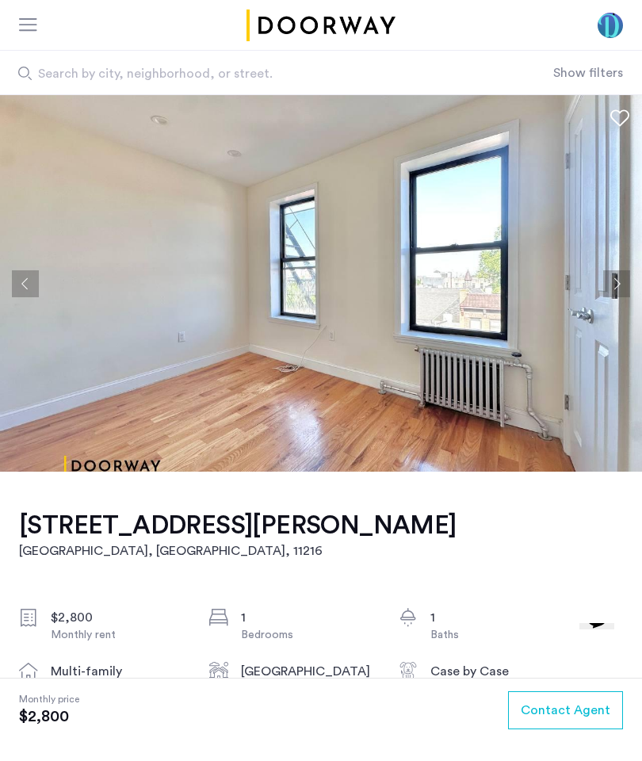
click at [557, 703] on span "Contact Agent" at bounding box center [566, 710] width 90 height 19
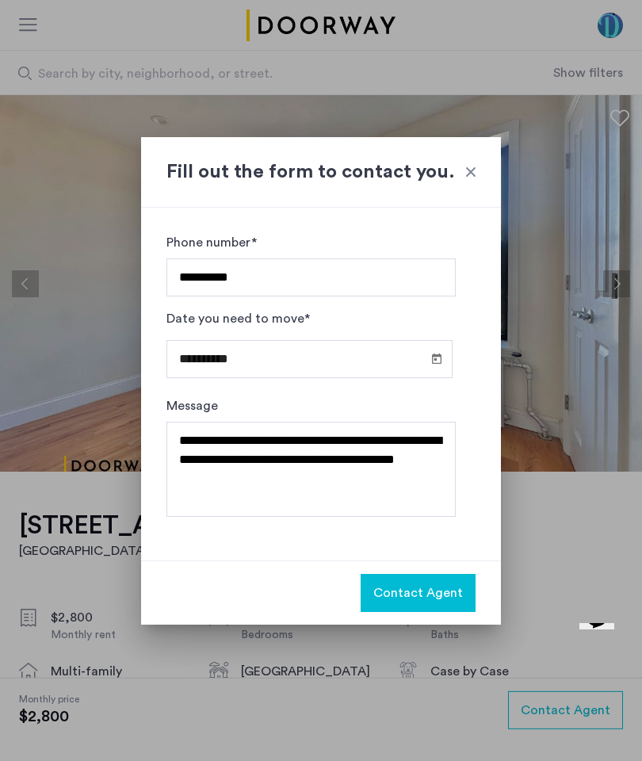
click at [440, 582] on button "Contact Agent" at bounding box center [418, 593] width 115 height 38
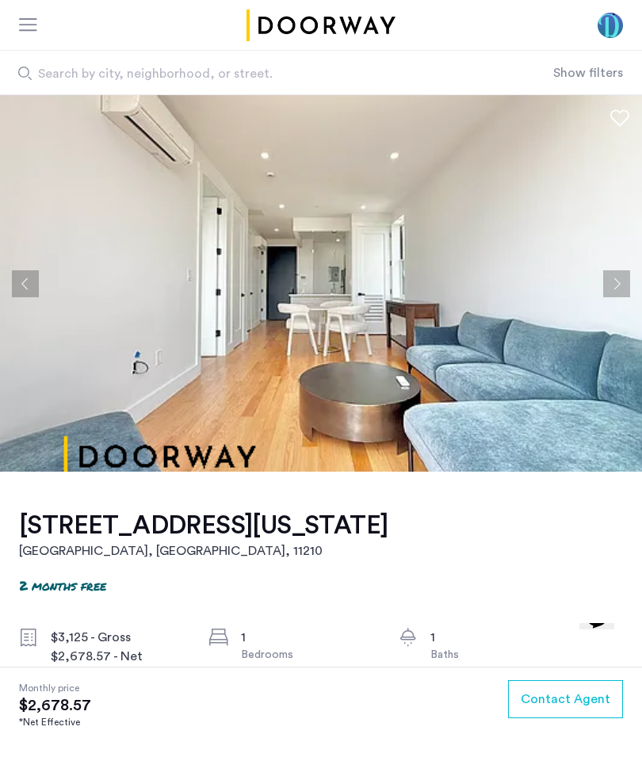
click at [616, 282] on button "Next apartment" at bounding box center [617, 283] width 27 height 27
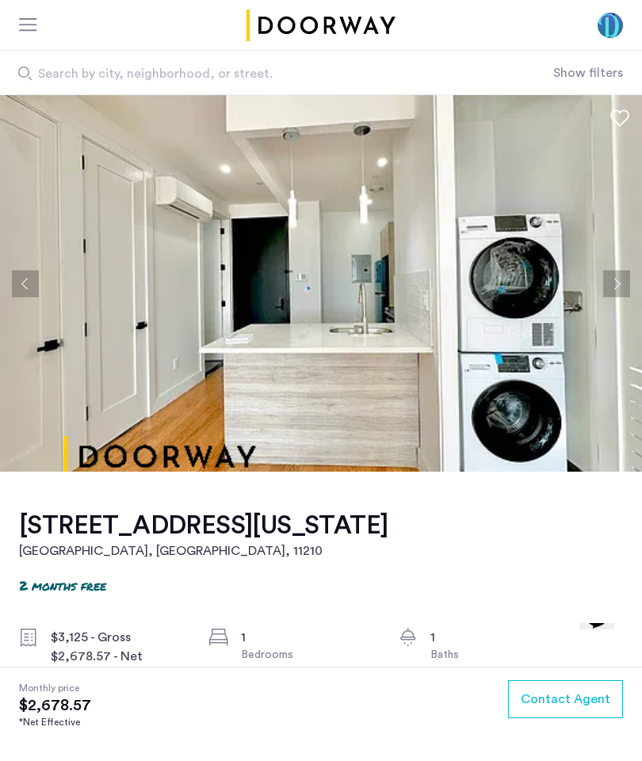
click at [620, 285] on button "Next apartment" at bounding box center [617, 283] width 27 height 27
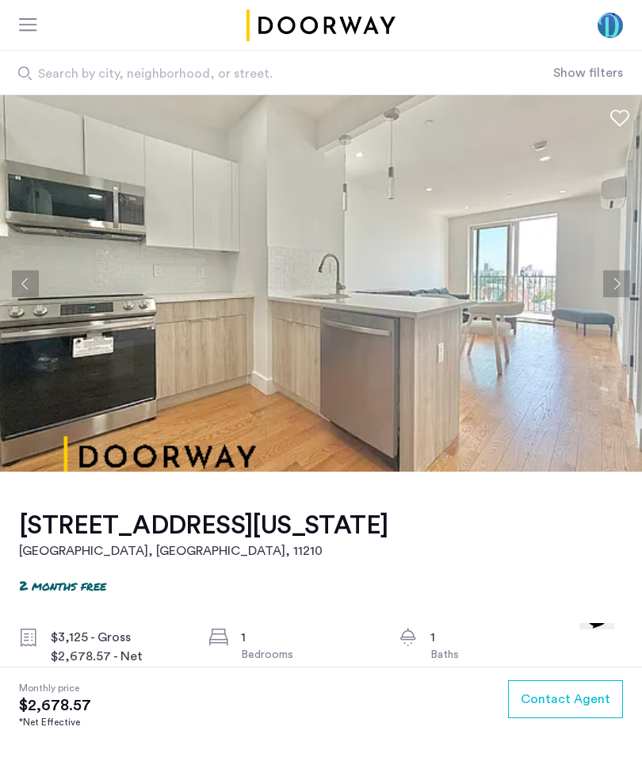
click at [612, 277] on button "Next apartment" at bounding box center [617, 283] width 27 height 27
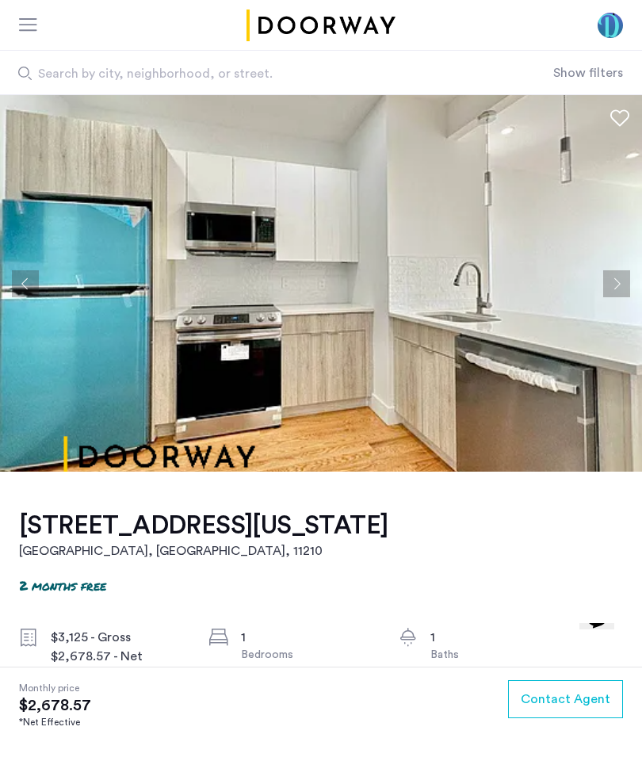
click at [608, 278] on button "Next apartment" at bounding box center [617, 283] width 27 height 27
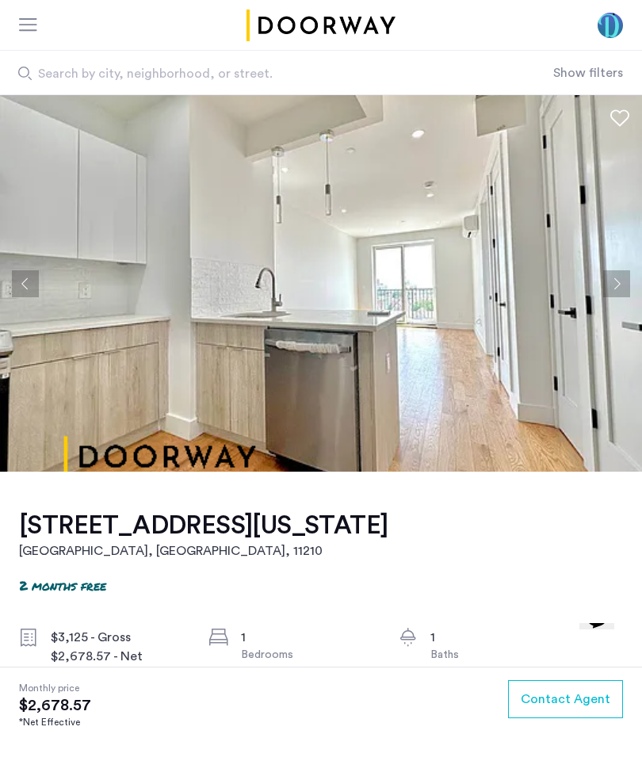
click at [608, 278] on button "Next apartment" at bounding box center [617, 283] width 27 height 27
